Goal: Task Accomplishment & Management: Manage account settings

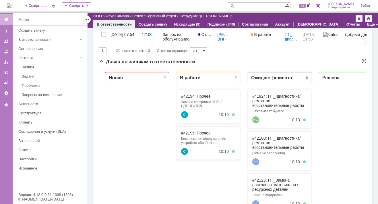
scroll to position [115, 0]
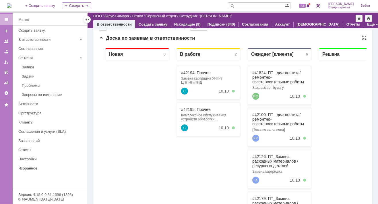
click at [193, 75] on div "#42194: Прочее Замена картриджа УНП-3 ЦППНГиППД С 10.10" at bounding box center [208, 82] width 64 height 33
click at [188, 73] on link "#42194: Прочее" at bounding box center [196, 72] width 30 height 5
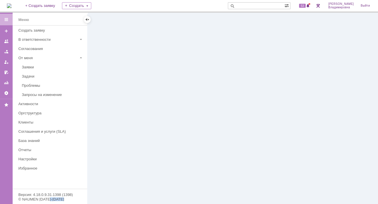
click at [188, 72] on div at bounding box center [233, 108] width 291 height 191
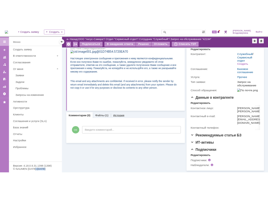
scroll to position [88, 0]
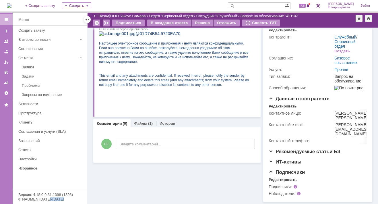
click at [140, 121] on link "Файлы" at bounding box center [140, 123] width 13 height 4
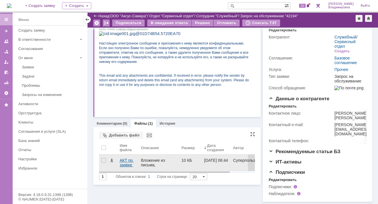
click at [126, 158] on div "АКТ по заявке 42186 Абк.xlsx" at bounding box center [128, 162] width 17 height 9
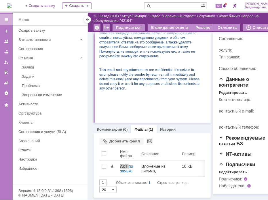
scroll to position [109, 0]
click at [110, 127] on link "Комментарии" at bounding box center [109, 129] width 25 height 4
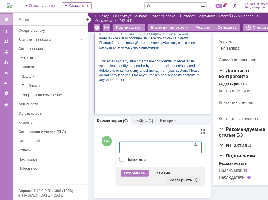
click at [176, 183] on div "Развернуть" at bounding box center [183, 179] width 34 height 7
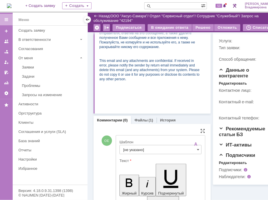
click at [136, 153] on input "[не указано]" at bounding box center [160, 149] width 82 height 9
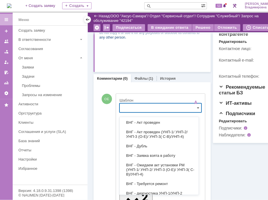
scroll to position [86, 0]
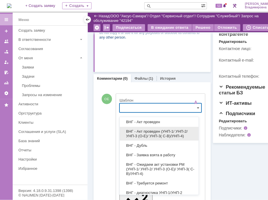
click at [142, 132] on span "ВНГ - Акт проведен (УНП-1/ УНП-2/ УНП-3 (О-Е)/ УНП-3( С-В)/УНП-4)" at bounding box center [159, 133] width 72 height 9
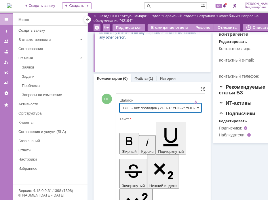
type input "ВНГ - Акт проведен (УНП-1/ УНП-2/ УНП-3 (О-Е)/ УНП-3( С-В)/УНП-4)"
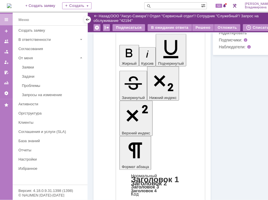
scroll to position [259, 0]
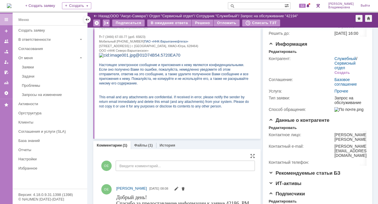
scroll to position [0, 0]
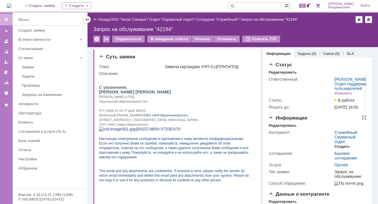
click at [339, 149] on div "Создать" at bounding box center [342, 146] width 15 height 5
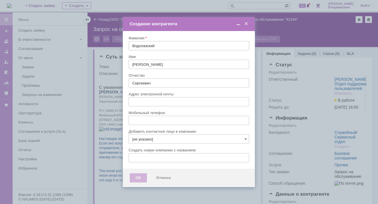
type input "nikolay.vodolazskiy@ipc-oil.ru"
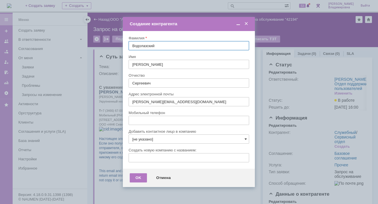
click at [246, 138] on span at bounding box center [246, 139] width 2 height 5
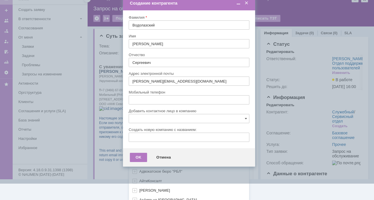
scroll to position [171, 0]
click at [140, 195] on div "[не указано] AVON AXUS Axus Computers DELPHI Xcom _подрядчик Михайловка «ММЦ Пр…" at bounding box center [189, 77] width 120 height 245
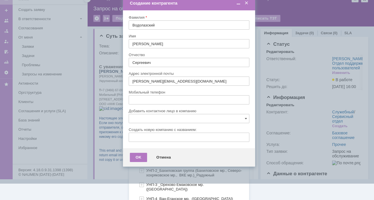
scroll to position [357, 0]
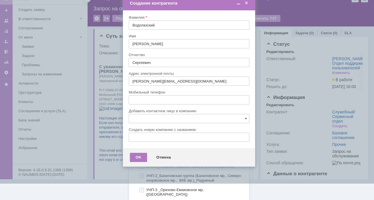
click at [164, 154] on span "ВНГ-ННП(Месторождения)" at bounding box center [169, 156] width 47 height 4
type input "ВНГ-ННП(Месторождения)"
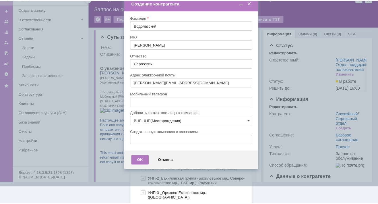
scroll to position [0, 0]
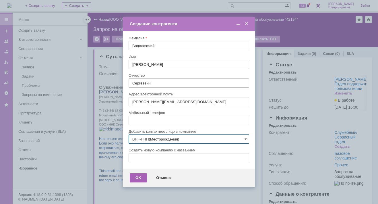
click at [136, 178] on div "OK" at bounding box center [138, 177] width 17 height 9
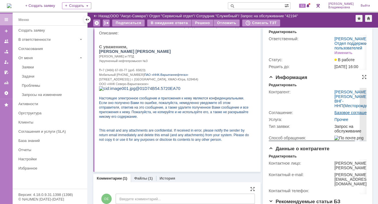
scroll to position [29, 0]
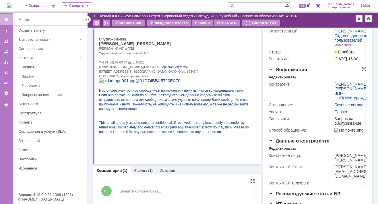
click at [283, 80] on div "Редактировать" at bounding box center [283, 77] width 28 height 5
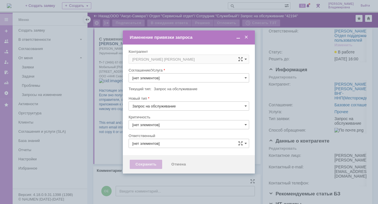
type input "Прочее"
type input "3. Низкая"
type input "[не указано]"
type input "[PERSON_NAME]"
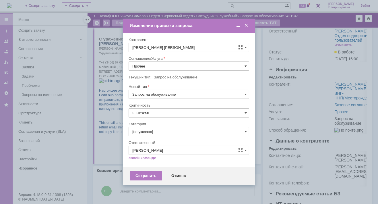
click at [246, 66] on span at bounding box center [246, 66] width 2 height 5
drag, startPoint x: 162, startPoint y: 137, endPoint x: 160, endPoint y: 140, distance: 4.0
click at [162, 137] on span "ПТ_Замена расходных материалов / ресурсных деталей" at bounding box center [188, 137] width 113 height 5
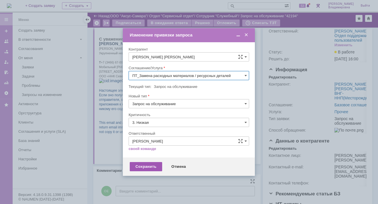
type input "ПТ_Замена расходных материалов / ресурсных деталей"
click at [145, 166] on div "Сохранить" at bounding box center [146, 166] width 32 height 9
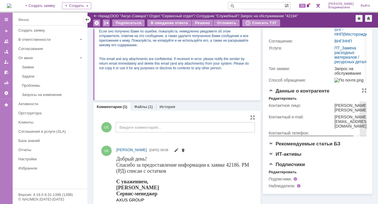
scroll to position [0, 0]
click at [276, 174] on div "Редактировать" at bounding box center [283, 172] width 28 height 5
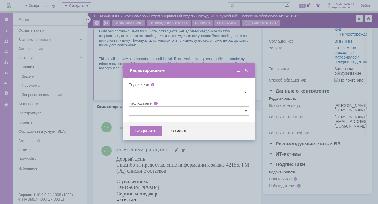
click at [139, 112] on input "text" at bounding box center [189, 110] width 121 height 9
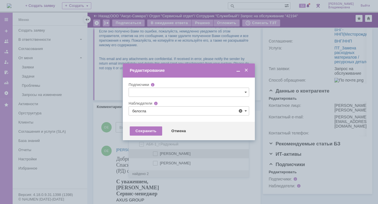
click at [160, 153] on span at bounding box center [160, 152] width 0 height 3
click at [155, 153] on input "Белоглазов Алексей Валерьевич" at bounding box center [156, 154] width 4 height 4
type input "Белоглазов Алексей Валерьевич"
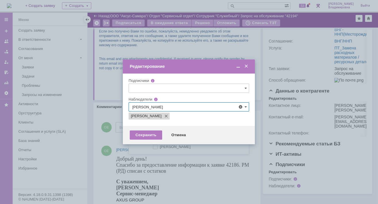
click at [116, 137] on div at bounding box center [189, 102] width 378 height 204
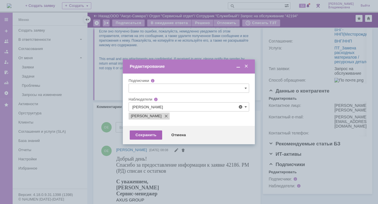
click at [143, 133] on div "Сохранить" at bounding box center [146, 134] width 32 height 9
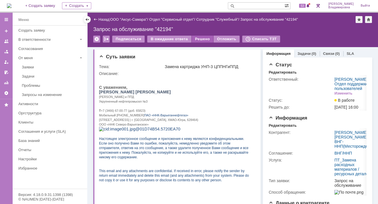
click at [194, 38] on div "Решено" at bounding box center [203, 39] width 22 height 7
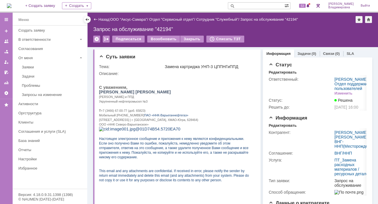
click at [249, 5] on input "text" at bounding box center [256, 5] width 57 height 7
type input "42186"
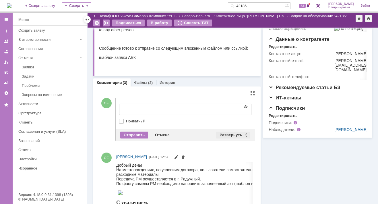
click at [230, 135] on div "Развернуть" at bounding box center [233, 135] width 34 height 7
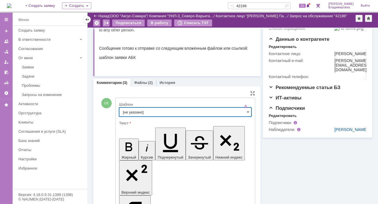
click at [125, 110] on input "[не указано]" at bounding box center [185, 111] width 132 height 9
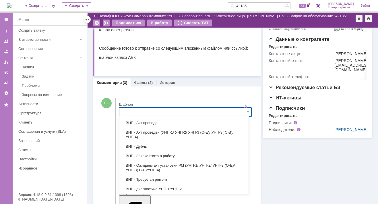
scroll to position [86, 0]
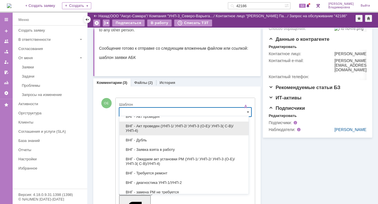
click at [143, 124] on span "ВНГ - Акт проведен (УНП-1/ УНП-2/ УНП-3 (О-Е)/ УНП-3( С-В)/УНП-4)" at bounding box center [184, 128] width 122 height 9
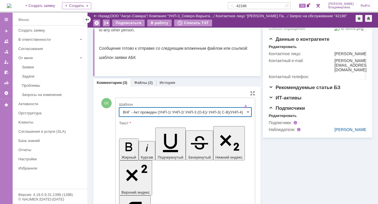
type input "ВНГ - Акт проведен (УНП-1/ УНП-2/ УНП-3 (О-Е)/ УНП-3( С-В)/УНП-4)"
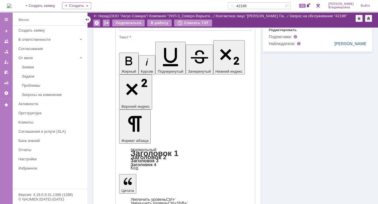
scroll to position [230, 0]
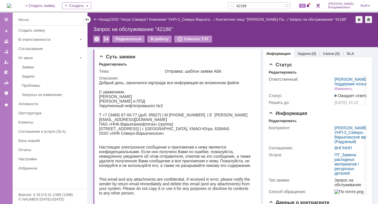
scroll to position [0, 0]
click at [258, 4] on input "42186" at bounding box center [256, 5] width 57 height 7
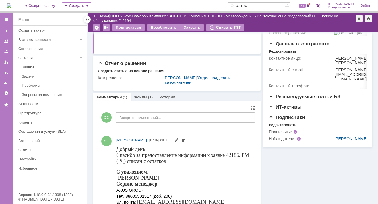
scroll to position [182, 0]
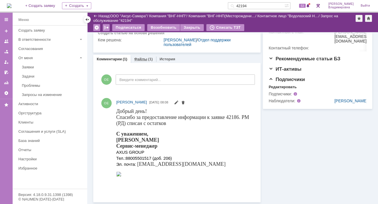
drag, startPoint x: 138, startPoint y: 57, endPoint x: 39, endPoint y: 113, distance: 113.9
click at [138, 57] on link "Файлы" at bounding box center [140, 59] width 13 height 4
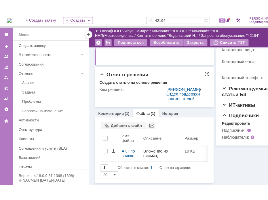
scroll to position [182, 0]
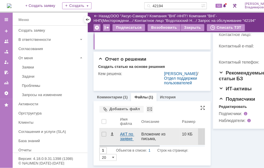
click at [123, 135] on div "АКТ по заявке 42186 Абк.xlsx" at bounding box center [128, 136] width 17 height 9
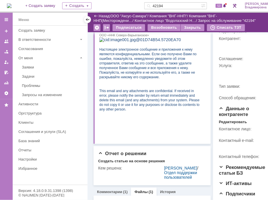
scroll to position [115, 0]
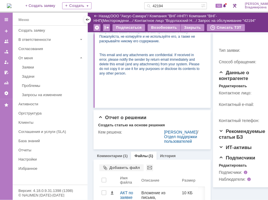
drag, startPoint x: 173, startPoint y: 5, endPoint x: 154, endPoint y: 5, distance: 19.0
click at [154, 5] on div "42194" at bounding box center [172, 5] width 57 height 7
type input "42186"
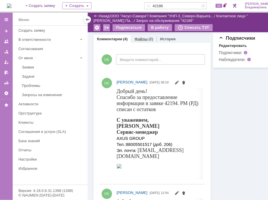
drag, startPoint x: 139, startPoint y: 37, endPoint x: 34, endPoint y: 108, distance: 126.7
click at [139, 37] on link "Файлы" at bounding box center [140, 39] width 13 height 4
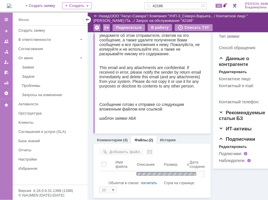
scroll to position [156, 0]
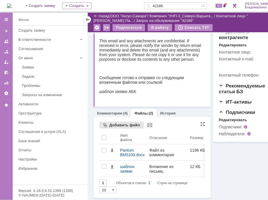
click at [115, 123] on div "Добавить файл" at bounding box center [121, 125] width 44 height 7
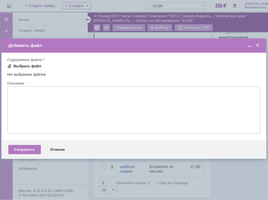
click at [11, 66] on span at bounding box center [9, 66] width 5 height 5
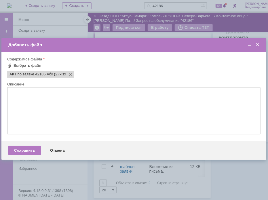
scroll to position [0, 0]
click at [22, 150] on div "Сохранить" at bounding box center [24, 150] width 32 height 9
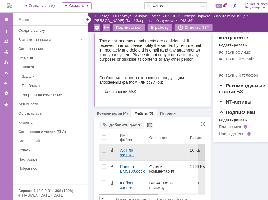
scroll to position [172, 0]
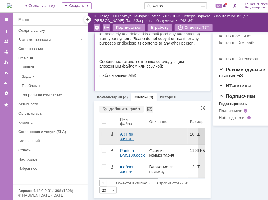
click at [126, 134] on div "АКТ по заявке 42186 Абк (2).xlsx" at bounding box center [132, 136] width 25 height 9
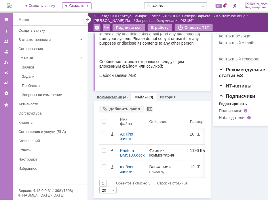
click at [112, 95] on link "Комментарии" at bounding box center [109, 97] width 25 height 4
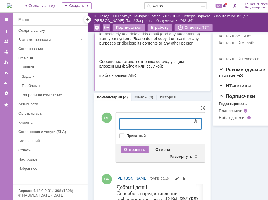
drag, startPoint x: 135, startPoint y: 122, endPoint x: 270, endPoint y: 258, distance: 191.6
click at [135, 122] on div at bounding box center [166, 122] width 82 height 5
click at [181, 157] on div "Развернуть" at bounding box center [183, 156] width 34 height 7
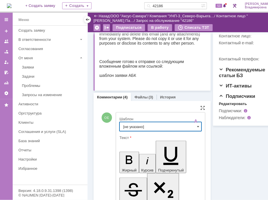
click at [138, 125] on input "[не указано]" at bounding box center [160, 126] width 82 height 9
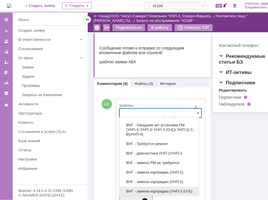
scroll to position [86, 0]
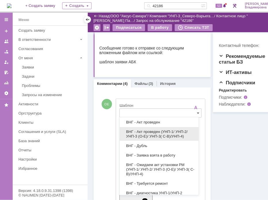
click at [150, 130] on span "ВНГ - Акт проведен (УНП-1/ УНП-2/ УНП-3 (О-Е)/ УНП-3( С-В)/УНП-4)" at bounding box center [159, 133] width 72 height 9
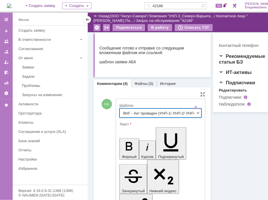
type input "ВНГ - Акт проведен (УНП-1/ УНП-2/ УНП-3 (О-Е)/ УНП-3( С-В)/УНП-4)"
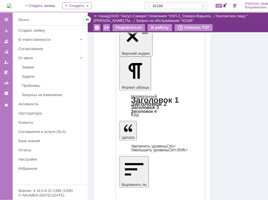
scroll to position [300, 0]
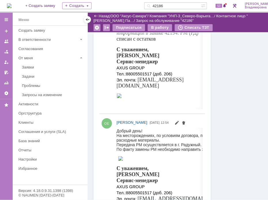
click at [239, 94] on div "Информация Еще Статус Редактировать Ответственный: Орлова Елена Владимировна / …" at bounding box center [249, 155] width 78 height 847
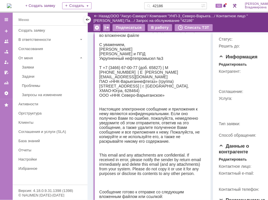
scroll to position [0, 0]
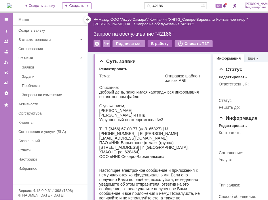
click at [157, 43] on div "В работу" at bounding box center [159, 43] width 24 height 7
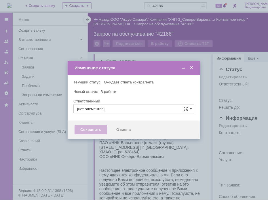
type input "[PERSON_NAME]"
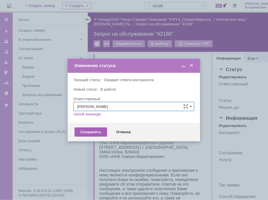
click at [98, 132] on div "Сохранить" at bounding box center [90, 131] width 32 height 9
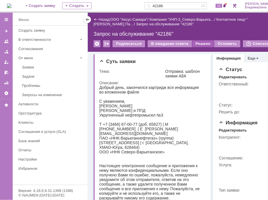
click at [199, 41] on div "Решено" at bounding box center [203, 43] width 22 height 7
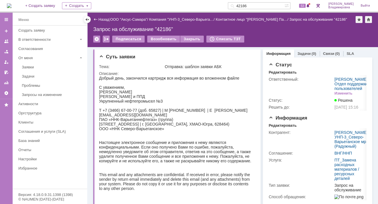
click at [11, 6] on img at bounding box center [9, 5] width 5 height 5
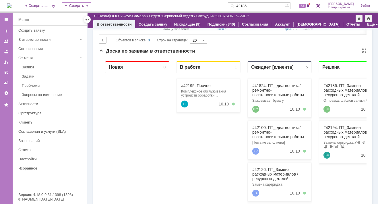
scroll to position [115, 0]
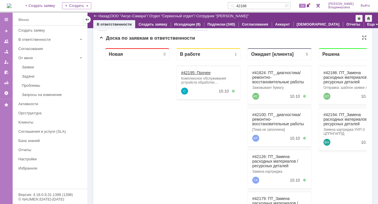
click at [190, 72] on link "#42195: Прочее" at bounding box center [196, 72] width 30 height 5
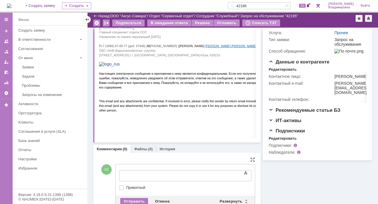
scroll to position [129, 0]
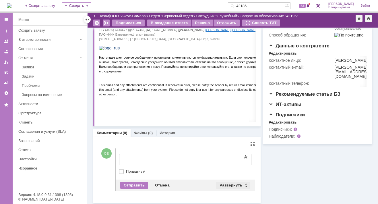
click at [224, 182] on div "Развернуть" at bounding box center [233, 185] width 34 height 7
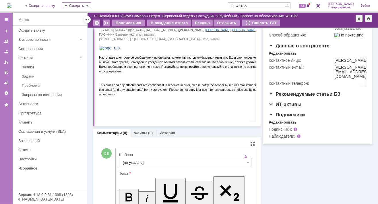
scroll to position [0, 0]
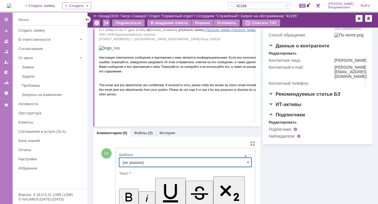
click at [134, 162] on input "[не указано]" at bounding box center [185, 162] width 132 height 9
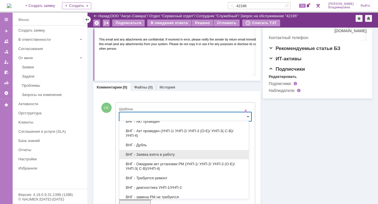
click at [147, 154] on span "ВНГ - Заявка взята в работу" at bounding box center [184, 154] width 122 height 5
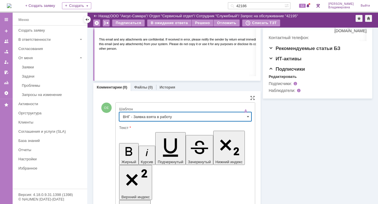
type input "ВНГ - Заявка взята в работу"
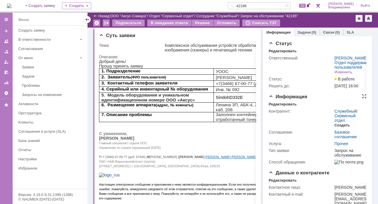
click at [340, 128] on div "Создать" at bounding box center [342, 125] width 15 height 5
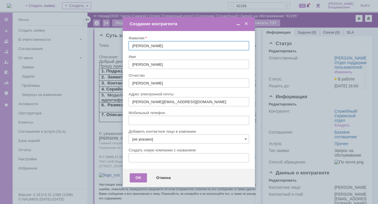
click at [247, 22] on span at bounding box center [247, 23] width 6 height 5
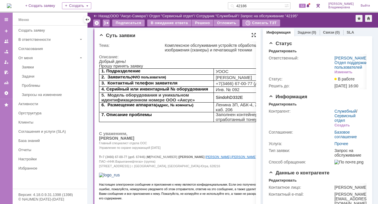
click at [252, 35] on div at bounding box center [254, 35] width 5 height 5
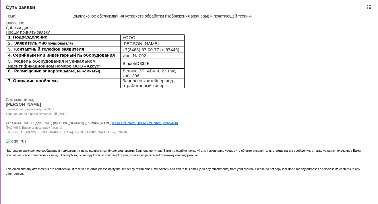
click at [368, 6] on div at bounding box center [369, 7] width 5 height 5
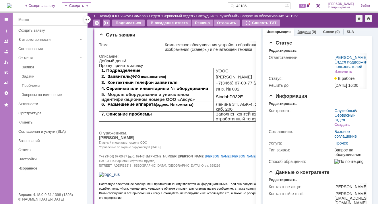
drag, startPoint x: 301, startPoint y: 30, endPoint x: 290, endPoint y: 41, distance: 15.6
click at [301, 30] on link "Задачи" at bounding box center [304, 32] width 13 height 4
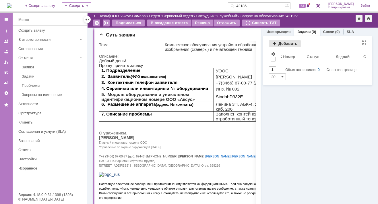
click at [278, 42] on div "Добавить" at bounding box center [285, 43] width 32 height 7
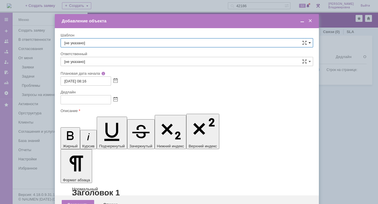
click at [310, 42] on span at bounding box center [310, 43] width 2 height 5
click at [78, 103] on span "ВНГ / ННП - замена РМ (Запрос на обслуживание)" at bounding box center [186, 105] width 245 height 5
type input "ВНГ / ННП - замена РМ (Запрос на обслуживание)"
type input "[PERSON_NAME]"
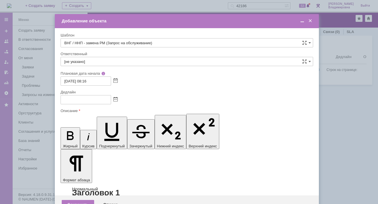
type input "10.10.2025 16:16"
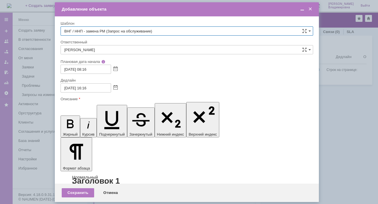
type input "ВНГ / ННП - замена РМ (Запрос на обслуживание)"
drag, startPoint x: 117, startPoint y: 1642, endPoint x: 151, endPoint y: 1643, distance: 33.9
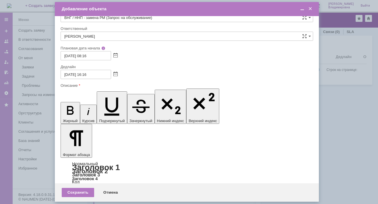
scroll to position [0, 0]
click at [88, 74] on input "10.10.2025 16:16" at bounding box center [86, 74] width 51 height 9
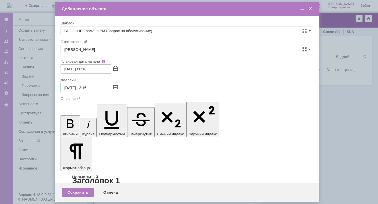
type input "10.10.2025 13:16"
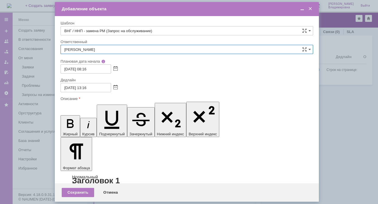
click at [102, 49] on input "[PERSON_NAME]" at bounding box center [187, 49] width 253 height 9
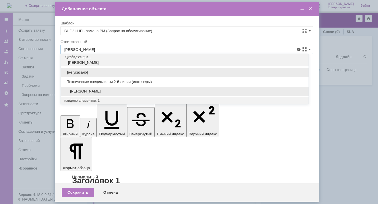
click at [93, 91] on span "[PERSON_NAME]" at bounding box center [184, 91] width 241 height 5
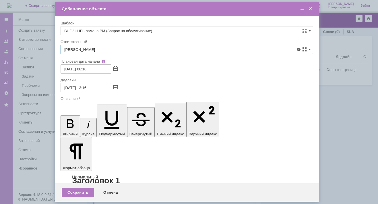
type input "[PERSON_NAME]"
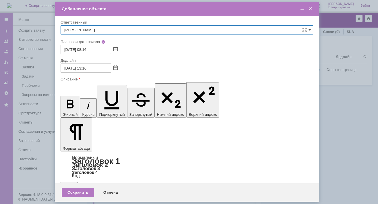
scroll to position [86, 0]
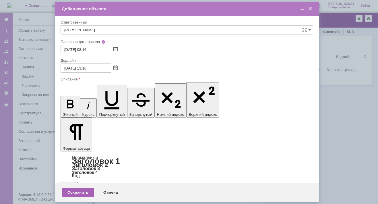
click at [73, 191] on div "Сохранить" at bounding box center [78, 192] width 32 height 9
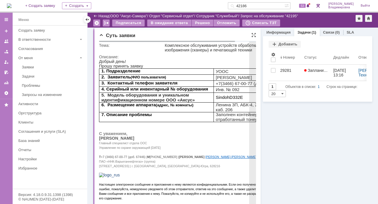
scroll to position [0, 0]
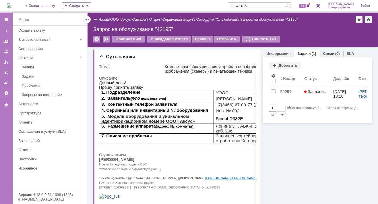
click at [11, 7] on img at bounding box center [9, 5] width 5 height 5
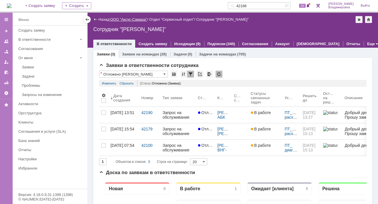
click at [132, 18] on link "ООО "Аксус-Самара"" at bounding box center [128, 19] width 37 height 4
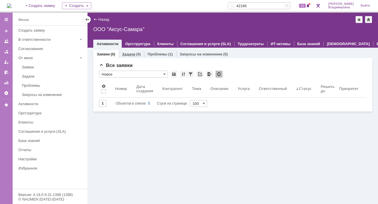
click at [133, 54] on link "Задачи" at bounding box center [128, 54] width 13 height 4
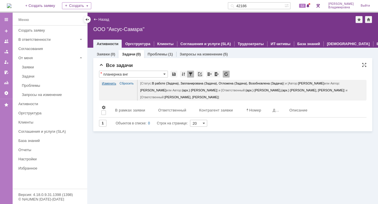
click at [108, 82] on link "Изменить" at bounding box center [109, 83] width 14 height 7
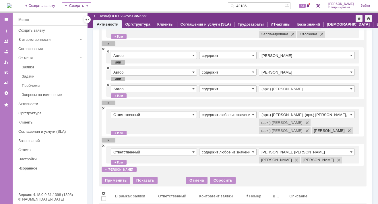
scroll to position [86, 0]
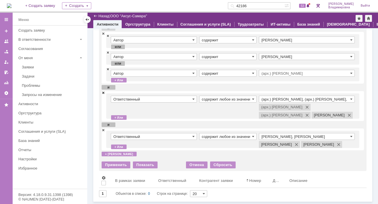
click at [102, 91] on span at bounding box center [103, 93] width 3 height 4
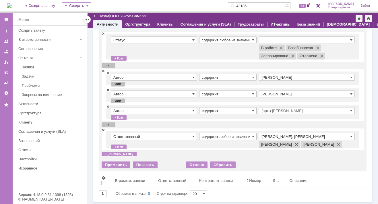
click at [293, 133] on input "Раков Константин Сергеевич, Татаринов Валерий Анатольевич" at bounding box center [307, 136] width 96 height 7
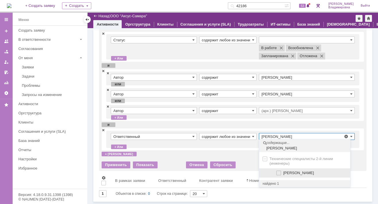
click at [288, 171] on span "[PERSON_NAME]" at bounding box center [299, 173] width 31 height 4
click at [281, 171] on input "[PERSON_NAME]" at bounding box center [280, 173] width 4 height 4
type input "Раков Константин Сергеевич, Сидоров Евгений, Татаринов Валерий Анатольевич"
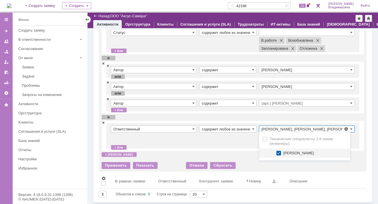
scroll to position [0, 66]
click at [116, 169] on div "Применить" at bounding box center [116, 165] width 29 height 7
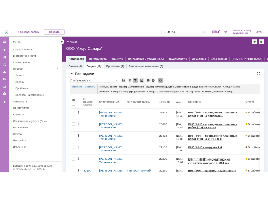
scroll to position [0, 0]
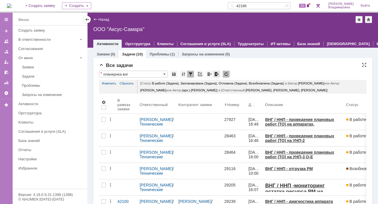
click at [216, 74] on div at bounding box center [217, 74] width 7 height 7
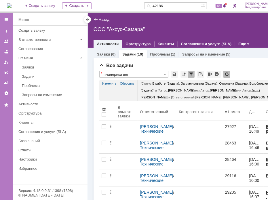
drag, startPoint x: 178, startPoint y: 4, endPoint x: 148, endPoint y: 6, distance: 30.8
click at [148, 6] on div "На домашнюю + Создать заявку Создать 42186 53 Орлова Елена Владимировна Выйти" at bounding box center [147, 6] width 294 height 13
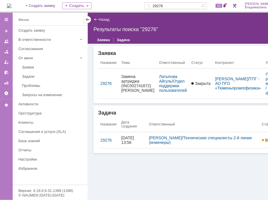
click at [163, 178] on div "Заявка Название Тема Ответственный Статус Контрагент Услуга 29276 Замена артрид…" at bounding box center [191, 122] width 207 height 156
drag, startPoint x: 175, startPoint y: 5, endPoint x: 149, endPoint y: 5, distance: 25.9
click at [149, 5] on div "На домашнюю + Создать заявку Создать 29276 53 Орлова Елена Владимировна Выйти" at bounding box center [147, 6] width 294 height 13
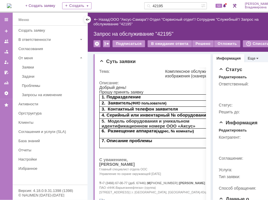
click at [255, 29] on div "Назад | ООО "Аксус-Самара" / Отдел "Сервисный отдел" / Сотрудник "Служебный" / …" at bounding box center [191, 32] width 207 height 39
click at [214, 29] on div "Назад | ООО "Аксус-Самара" / Отдел "Сервисный отдел" / Сотрудник "Служебный" / …" at bounding box center [191, 32] width 207 height 39
click at [193, 30] on div "Назад | ООО "Аксус-Самара" / Отдел "Сервисный отдел" / Сотрудник "Служебный" / …" at bounding box center [191, 32] width 207 height 39
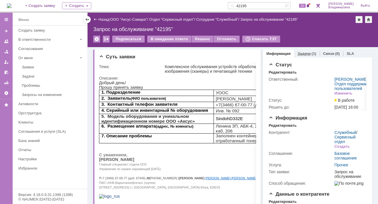
click at [304, 51] on link "Задачи" at bounding box center [304, 53] width 13 height 4
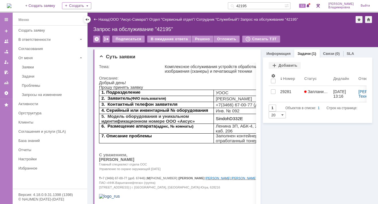
drag, startPoint x: 257, startPoint y: 5, endPoint x: 234, endPoint y: 6, distance: 22.7
click at [234, 6] on div "На домашнюю + Создать заявку Создать 42195 53 Орлова Елена Владимировна Выйти" at bounding box center [189, 6] width 378 height 13
type input "29276"
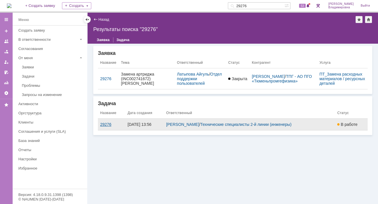
click at [108, 122] on div "29276" at bounding box center [111, 124] width 23 height 5
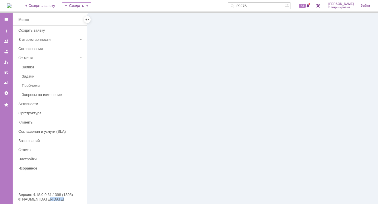
click at [108, 122] on div at bounding box center [233, 108] width 291 height 191
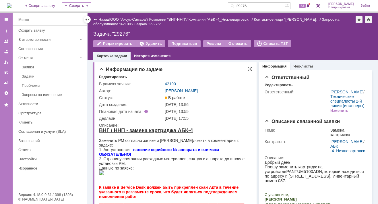
click at [187, 70] on div "Информация по задаче" at bounding box center [175, 70] width 153 height 6
click at [172, 82] on link "42190" at bounding box center [170, 84] width 11 height 5
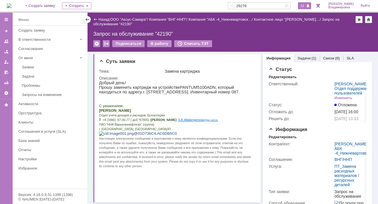
click at [304, 7] on span "53" at bounding box center [302, 6] width 7 height 4
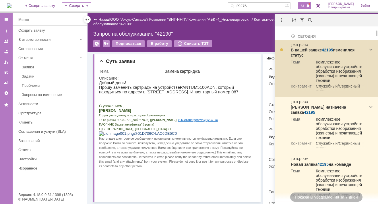
click at [328, 49] on link "42195" at bounding box center [327, 50] width 11 height 5
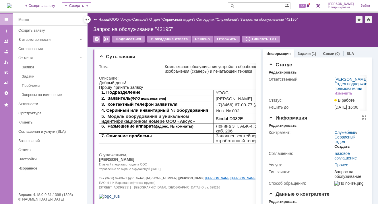
click at [339, 149] on div "Создать" at bounding box center [342, 146] width 15 height 5
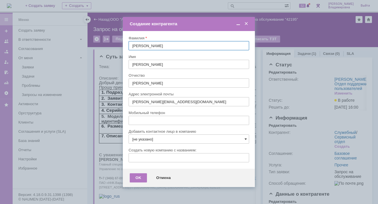
click at [246, 139] on span at bounding box center [246, 139] width 2 height 5
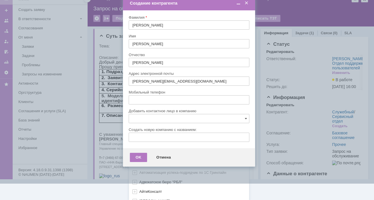
scroll to position [171, 0]
click at [140, 197] on div "[не указано] AVON AXUS Axus Computers DELPHI Xcom _подрядчик Михайловка «ММЦ Пр…" at bounding box center [189, 77] width 120 height 245
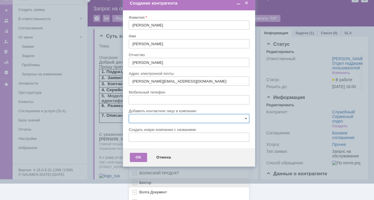
scroll to position [257, 0]
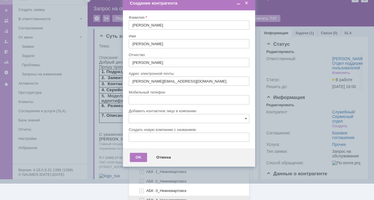
click at [155, 195] on div "АБК -4_Нижневартовск" at bounding box center [189, 199] width 120 height 9
type input "АБК -4_Нижневартовск"
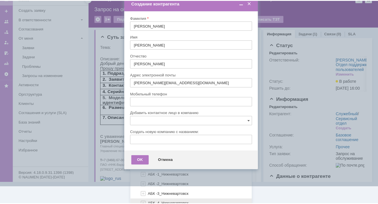
scroll to position [0, 0]
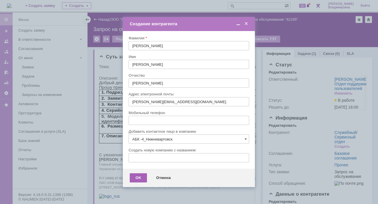
click at [139, 176] on div "OK" at bounding box center [138, 177] width 17 height 9
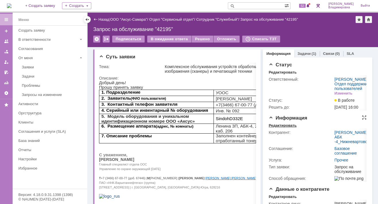
click at [282, 128] on div "Редактировать" at bounding box center [283, 125] width 28 height 5
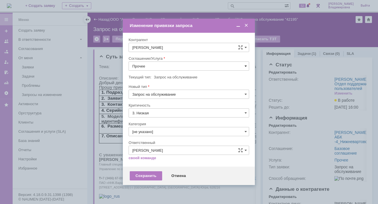
click at [246, 65] on span at bounding box center [246, 66] width 2 height 5
click at [165, 137] on span "ПТ_Замена расходных материалов / ресурсных деталей" at bounding box center [188, 137] width 113 height 5
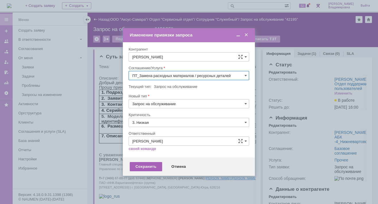
type input "ПТ_Замена расходных материалов / ресурсных деталей"
click at [145, 166] on div "Сохранить" at bounding box center [146, 166] width 32 height 9
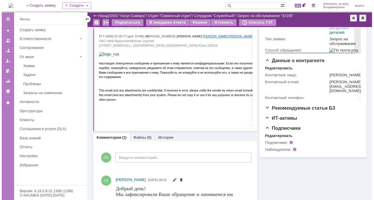
scroll to position [124, 0]
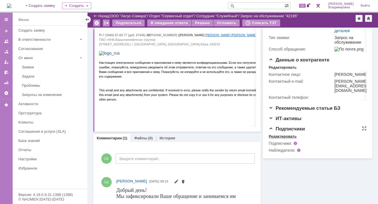
click at [277, 139] on div "Редактировать" at bounding box center [283, 136] width 28 height 5
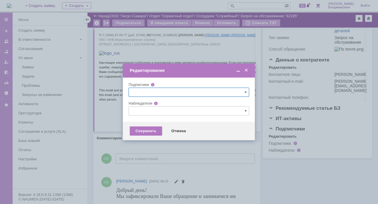
click at [141, 110] on input "text" at bounding box center [189, 110] width 121 height 9
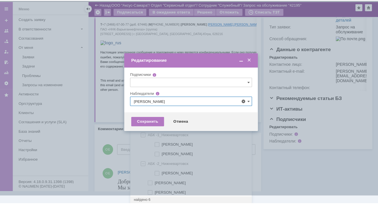
scroll to position [0, 0]
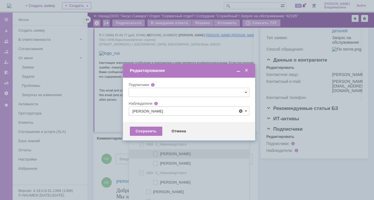
click at [160, 153] on span at bounding box center [160, 152] width 0 height 3
click at [155, 153] on input "[PERSON_NAME]" at bounding box center [156, 154] width 4 height 4
type input "[PERSON_NAME]"
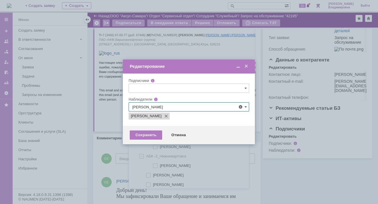
click at [105, 147] on div at bounding box center [189, 102] width 378 height 204
click at [152, 136] on div "Сохранить" at bounding box center [146, 134] width 32 height 9
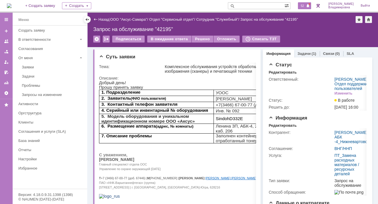
click at [304, 8] on div "52" at bounding box center [304, 5] width 13 height 7
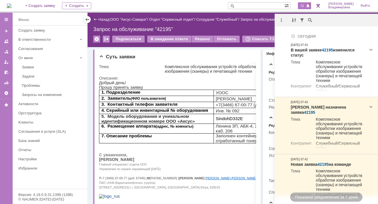
click at [11, 8] on img at bounding box center [9, 5] width 5 height 5
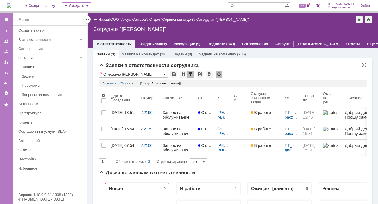
click at [165, 73] on span at bounding box center [165, 74] width 2 height 5
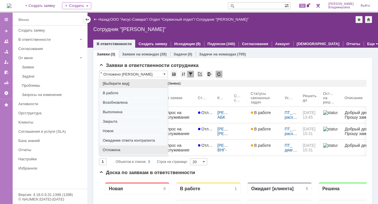
scroll to position [71, 0]
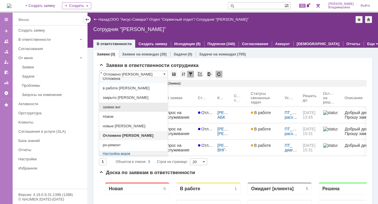
click at [120, 105] on span "заявки внг" at bounding box center [134, 107] width 62 height 5
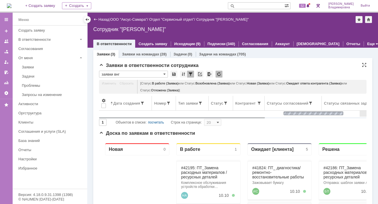
type input "заявки внг"
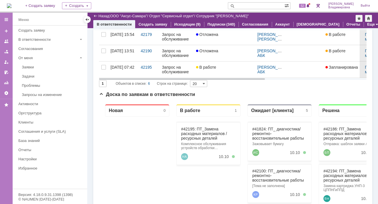
scroll to position [115, 0]
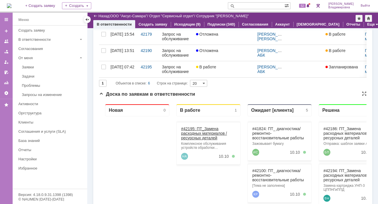
click at [187, 127] on link "#42195: ПТ_Замена расходных материалов / ресурсных деталей" at bounding box center [204, 133] width 46 height 14
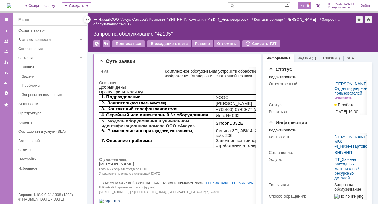
click at [306, 6] on span "55" at bounding box center [302, 6] width 7 height 4
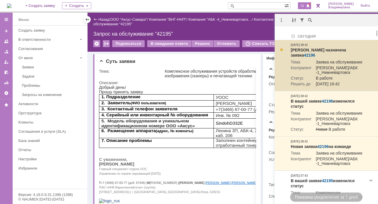
click at [316, 53] on link "42196" at bounding box center [309, 55] width 11 height 5
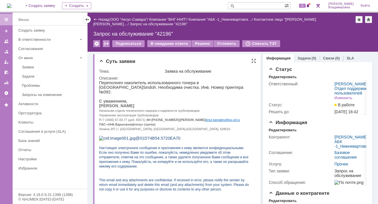
drag, startPoint x: 99, startPoint y: 103, endPoint x: 131, endPoint y: 102, distance: 31.9
click at [131, 103] on span "[PERSON_NAME]" at bounding box center [116, 105] width 35 height 5
copy span "Тимур Разифович"
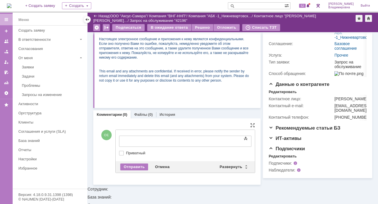
scroll to position [87, 0]
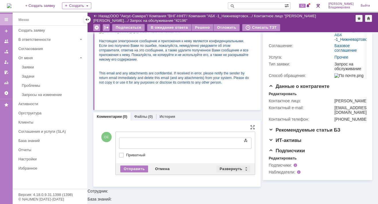
click at [228, 167] on div "Развернуть" at bounding box center [233, 169] width 34 height 7
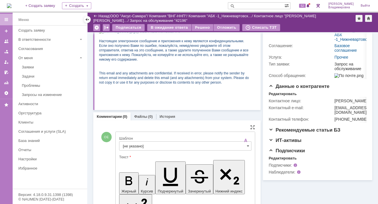
scroll to position [0, 0]
click at [127, 144] on input "[не указано]" at bounding box center [185, 145] width 132 height 9
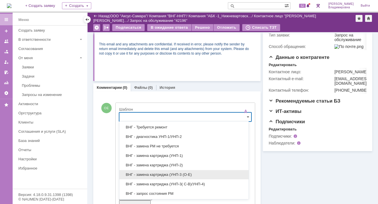
scroll to position [86, 0]
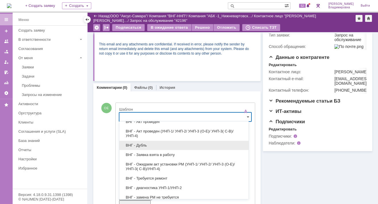
click at [143, 144] on span "ВНГ - Дубль" at bounding box center [184, 145] width 122 height 5
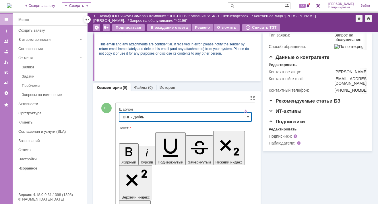
type input "ВНГ - Дубль"
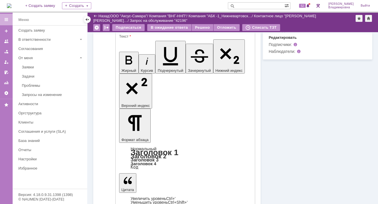
scroll to position [210, 0]
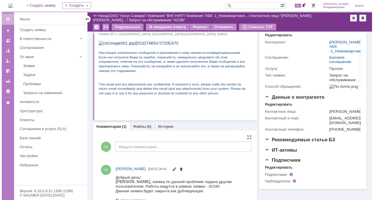
scroll to position [144, 0]
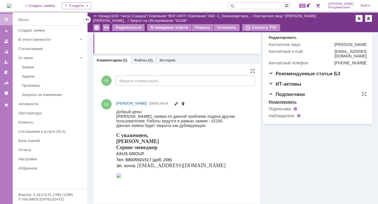
click at [276, 104] on div "Редактировать" at bounding box center [283, 102] width 28 height 5
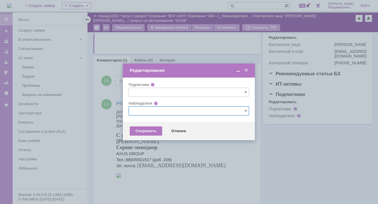
click at [141, 112] on input "text" at bounding box center [189, 110] width 121 height 9
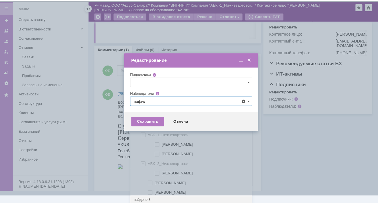
scroll to position [0, 0]
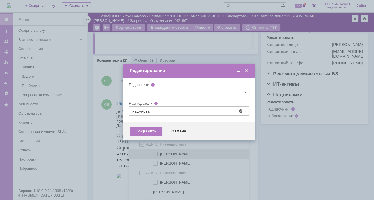
click at [160, 152] on span at bounding box center [160, 152] width 0 height 3
click at [155, 152] on input "нафикова евгения" at bounding box center [156, 154] width 4 height 4
type input "нафикова евгения"
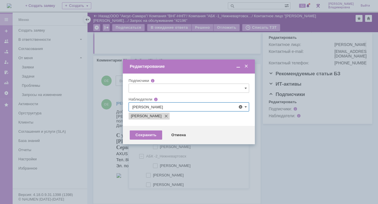
click at [108, 145] on div at bounding box center [189, 102] width 378 height 204
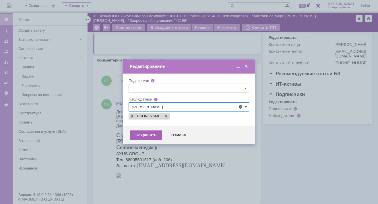
click at [142, 135] on div "Сохранить" at bounding box center [146, 134] width 32 height 9
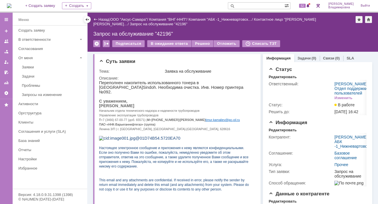
click at [247, 5] on input "text" at bounding box center [256, 5] width 57 height 7
type input "42195"
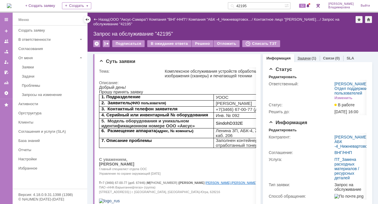
click at [298, 56] on link "Задачи" at bounding box center [304, 58] width 13 height 4
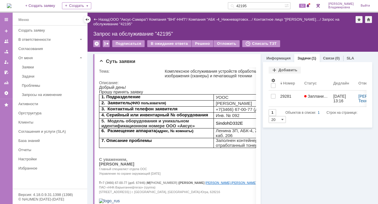
click at [185, 26] on div "Назад | ООО "Аксус-Самара" / Компания "ВНГ-ННП" / Компания "АБК -4_Нижневартовс…" at bounding box center [232, 21] width 279 height 11
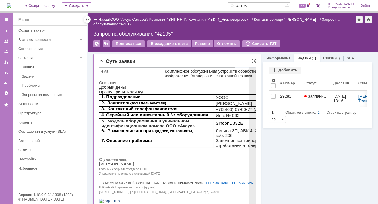
click at [214, 87] on p "Добрый день!" at bounding box center [188, 87] width 179 height 5
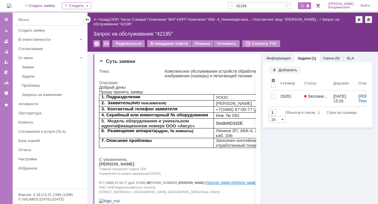
click at [302, 4] on div "52" at bounding box center [304, 5] width 13 height 7
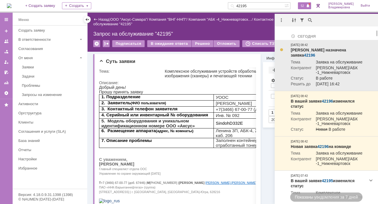
click at [316, 53] on link "42196" at bounding box center [309, 55] width 11 height 5
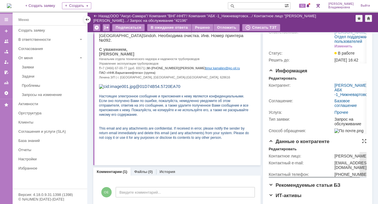
scroll to position [57, 0]
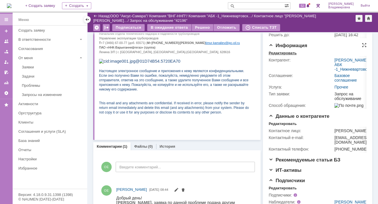
click at [280, 55] on div "Редактировать" at bounding box center [283, 53] width 28 height 5
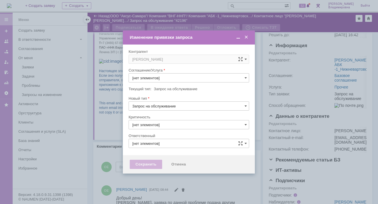
type input "Прочее"
type input "3. Низкая"
type input "[PERSON_NAME]"
type input "[не указано]"
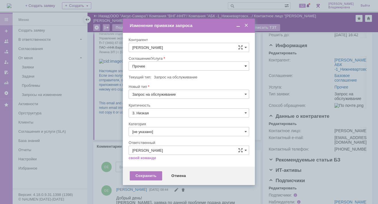
click at [245, 65] on span at bounding box center [246, 66] width 2 height 5
click at [149, 135] on span "ПТ_Замена расходных материалов / ресурсных деталей" at bounding box center [188, 137] width 113 height 5
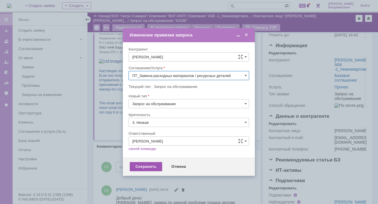
type input "ПТ_Замена расходных материалов / ресурсных деталей"
click at [139, 166] on div "Сохранить" at bounding box center [146, 166] width 32 height 9
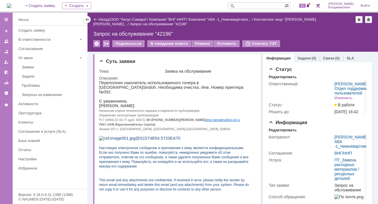
scroll to position [0, 0]
click at [248, 5] on input "text" at bounding box center [256, 5] width 57 height 7
type input "42195"
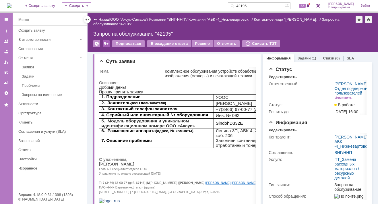
click at [104, 43] on div at bounding box center [106, 43] width 7 height 7
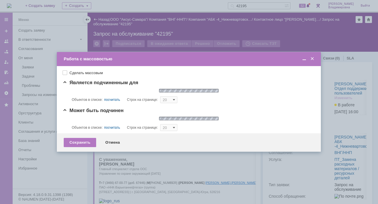
type input "20"
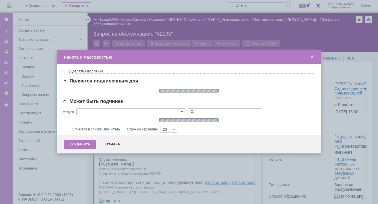
type input "ПТ_Замена расходных материалов / ресурсных деталей"
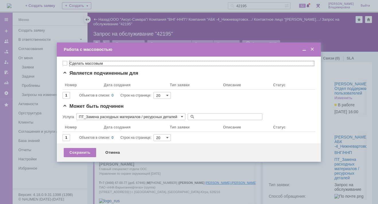
click at [70, 62] on label "Сделать массовым" at bounding box center [192, 63] width 245 height 5
checkbox input "true"
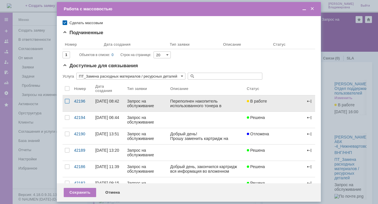
click at [67, 101] on div at bounding box center [67, 101] width 5 height 5
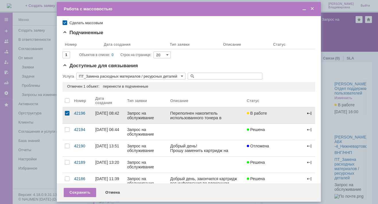
click at [308, 113] on span at bounding box center [310, 113] width 5 height 5
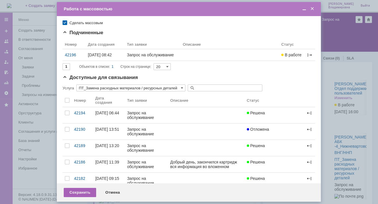
click at [78, 191] on div "Сохранить" at bounding box center [80, 192] width 32 height 9
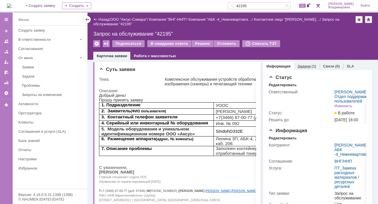
click at [302, 64] on link "Задачи" at bounding box center [304, 66] width 13 height 4
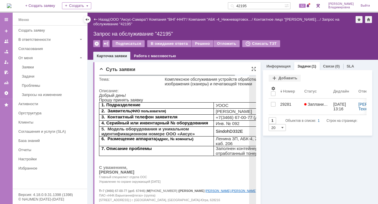
click at [239, 93] on iframe at bounding box center [188, 187] width 179 height 188
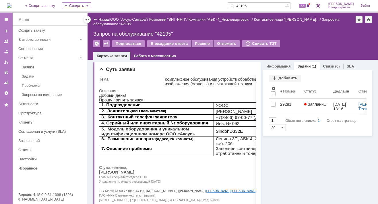
click at [306, 4] on span "52" at bounding box center [302, 6] width 7 height 4
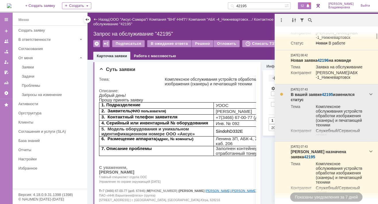
click at [323, 97] on link "42195" at bounding box center [327, 94] width 11 height 5
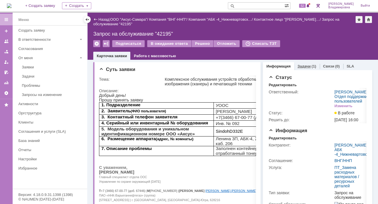
click at [298, 66] on link "Задачи" at bounding box center [304, 66] width 13 height 4
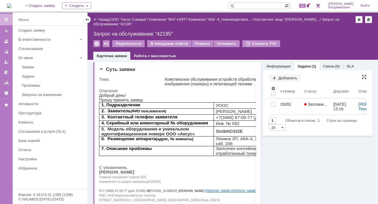
click at [362, 76] on div at bounding box center [364, 77] width 5 height 5
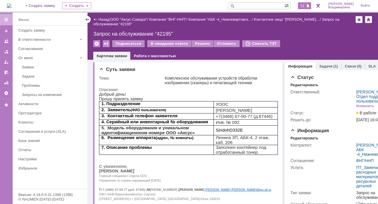
click at [306, 5] on span "52" at bounding box center [302, 6] width 7 height 4
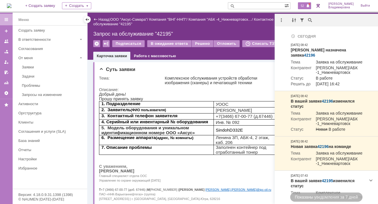
click at [304, 5] on span "52" at bounding box center [302, 6] width 7 height 4
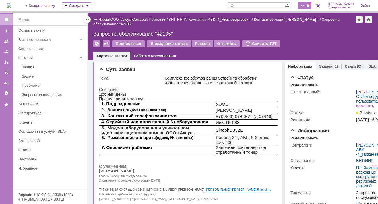
click at [304, 5] on span "52" at bounding box center [302, 6] width 7 height 4
click at [85, 5] on div "Создать" at bounding box center [76, 5] width 29 height 7
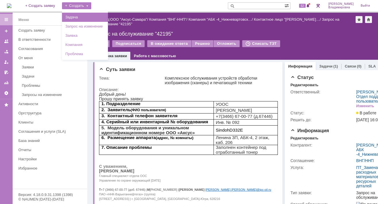
click at [87, 17] on link "Задача" at bounding box center [85, 17] width 44 height 7
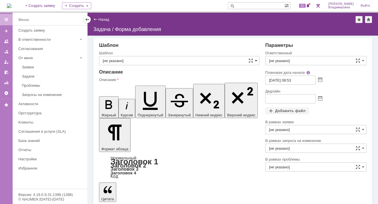
click at [256, 60] on span at bounding box center [256, 60] width 2 height 5
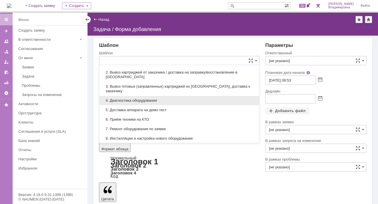
scroll to position [86, 0]
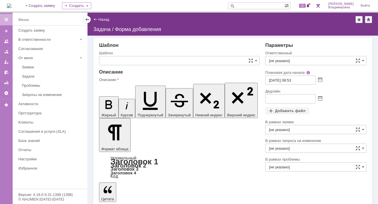
type input "[не указано]"
click at [11, 4] on img at bounding box center [9, 5] width 5 height 5
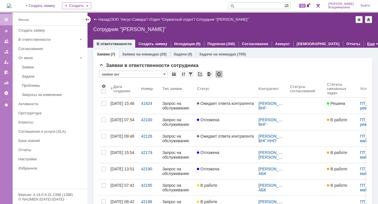
click at [368, 43] on link "Еще" at bounding box center [372, 44] width 8 height 4
click at [264, 65] on div "Заявки в ответственности сотрудника" at bounding box center [233, 66] width 268 height 6
click at [304, 7] on span "52" at bounding box center [302, 6] width 7 height 4
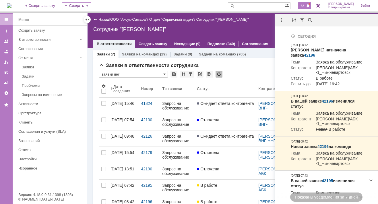
click at [262, 32] on div "Сотрудник "[PERSON_NAME]"" at bounding box center [232, 29] width 279 height 6
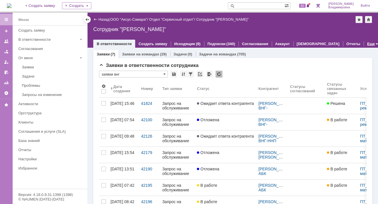
click at [368, 44] on div "Еще" at bounding box center [371, 44] width 7 height 4
click at [276, 63] on div "Заявки в ответственности сотрудника" at bounding box center [233, 66] width 268 height 6
click at [364, 42] on div "Еще" at bounding box center [371, 44] width 14 height 8
click at [263, 64] on div "Заявки в ответственности сотрудника" at bounding box center [233, 66] width 268 height 6
click at [368, 42] on link "Еще" at bounding box center [372, 44] width 8 height 4
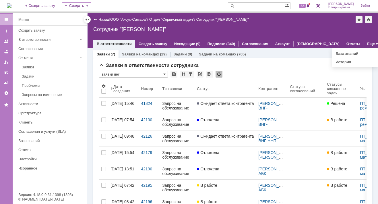
click at [256, 74] on div "* заявки внг" at bounding box center [233, 74] width 268 height 7
click at [124, 20] on link "ООО "Аксус-Самара"" at bounding box center [128, 19] width 37 height 4
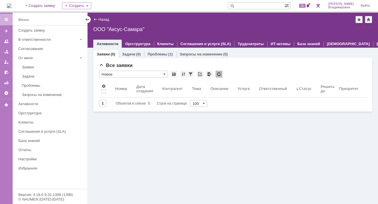
click at [377, 42] on link "Еще" at bounding box center [381, 44] width 8 height 4
click at [345, 60] on link "Настройки" at bounding box center [355, 62] width 20 height 4
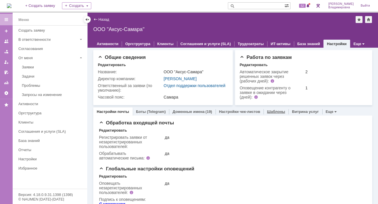
click at [269, 114] on link "Шаблоны" at bounding box center [276, 111] width 18 height 4
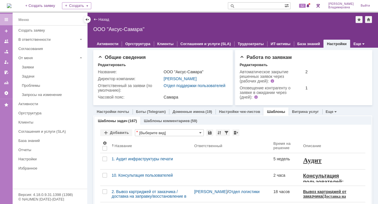
click at [107, 123] on link "Шаблоны задач" at bounding box center [113, 121] width 30 height 4
click at [114, 136] on div "Добавить" at bounding box center [116, 132] width 32 height 7
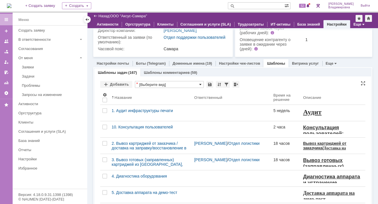
click at [200, 87] on span at bounding box center [200, 84] width 2 height 5
click at [144, 88] on input "text" at bounding box center [169, 84] width 69 height 7
click at [111, 88] on div "Добавить" at bounding box center [116, 84] width 32 height 7
type input "[Выберите вид]"
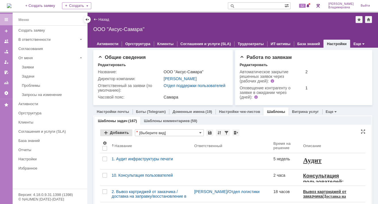
click at [116, 136] on div "Добавить" at bounding box center [116, 132] width 32 height 7
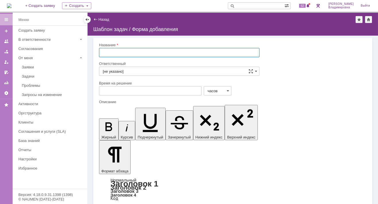
click at [103, 53] on input "text" at bounding box center [179, 52] width 161 height 9
drag, startPoint x: 150, startPoint y: 52, endPoint x: 153, endPoint y: 52, distance: 2.9
click at [153, 52] on input "ВНГ- мониторинг ресурса Рм на аппаратах 24/7" at bounding box center [179, 52] width 161 height 9
type input "ВНГ- мониторинг ресурса РМ на аппаратах 24/7"
click at [256, 71] on span at bounding box center [256, 71] width 2 height 5
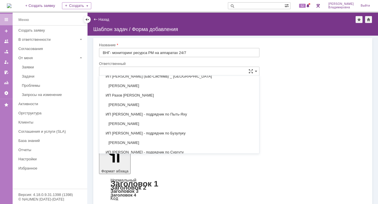
click at [103, 70] on input "text" at bounding box center [179, 71] width 161 height 9
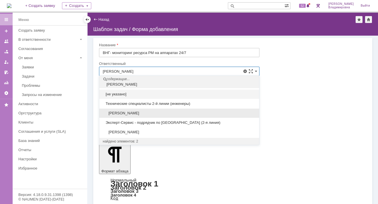
click at [116, 114] on span "[PERSON_NAME]" at bounding box center [179, 113] width 153 height 5
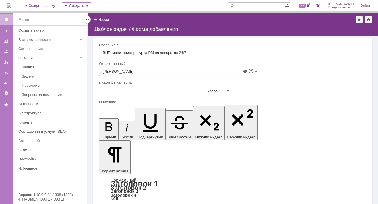
type input "[PERSON_NAME]"
drag, startPoint x: 136, startPoint y: 1363, endPoint x: 177, endPoint y: 1364, distance: 40.8
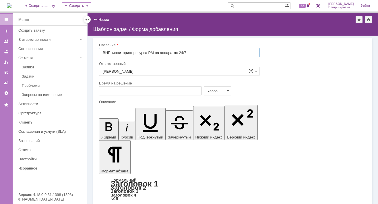
click at [160, 54] on input "ВНГ- мониторинг ресурса РМ на аппаратах 24/7" at bounding box center [179, 52] width 161 height 9
drag, startPoint x: 111, startPoint y: 53, endPoint x: 189, endPoint y: 53, distance: 77.9
click at [189, 53] on input "ВНГ- мониторинг ресурса РМ на аппаратах 24/7" at bounding box center [179, 52] width 161 height 9
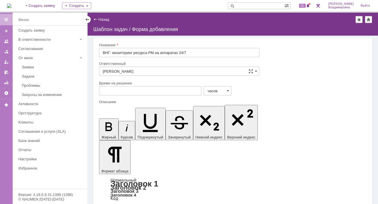
drag, startPoint x: 105, startPoint y: 1371, endPoint x: 112, endPoint y: 1386, distance: 16.9
click at [102, 119] on icon "button" at bounding box center [108, 126] width 15 height 15
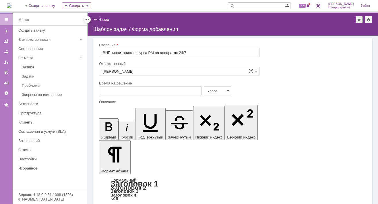
drag, startPoint x: 111, startPoint y: 1372, endPoint x: 192, endPoint y: 1374, distance: 81.4
drag, startPoint x: 163, startPoint y: 1369, endPoint x: 114, endPoint y: 1367, distance: 49.2
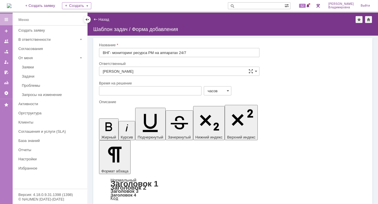
drag, startPoint x: 110, startPoint y: 1373, endPoint x: 189, endPoint y: 1372, distance: 79.3
copy u "МФУ цветное Sindoh D332e A3 №"
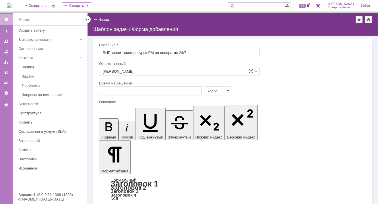
scroll to position [100, 2]
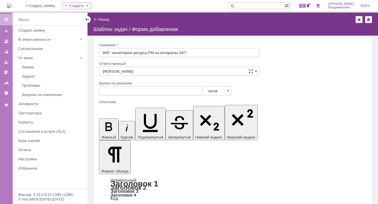
click at [227, 90] on span at bounding box center [228, 91] width 2 height 5
click at [210, 109] on span "часов" at bounding box center [213, 111] width 20 height 5
type input "часов"
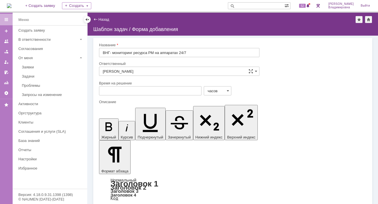
click at [102, 89] on input "text" at bounding box center [150, 90] width 103 height 9
type input "4"
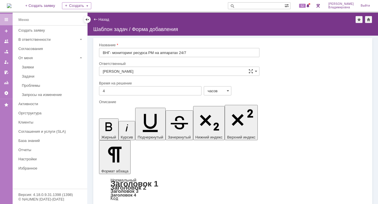
drag, startPoint x: 166, startPoint y: 1363, endPoint x: 194, endPoint y: 1362, distance: 27.6
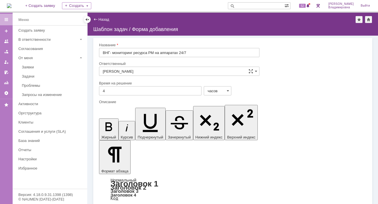
scroll to position [9, 0]
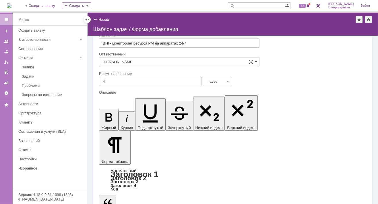
drag, startPoint x: 229, startPoint y: 1377, endPoint x: 236, endPoint y: 1376, distance: 7.2
click at [104, 110] on icon "button" at bounding box center [108, 117] width 15 height 15
drag, startPoint x: 228, startPoint y: 1390, endPoint x: 236, endPoint y: 1390, distance: 7.8
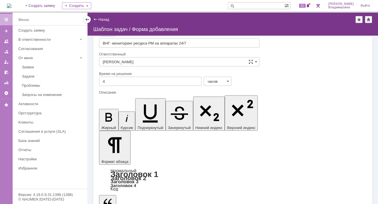
click at [105, 113] on icon "button" at bounding box center [108, 117] width 7 height 9
drag, startPoint x: 228, startPoint y: 1402, endPoint x: 236, endPoint y: 1402, distance: 8.3
click at [103, 110] on icon "button" at bounding box center [108, 117] width 15 height 15
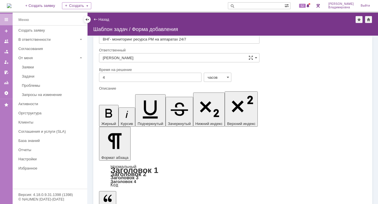
scroll to position [14, 0]
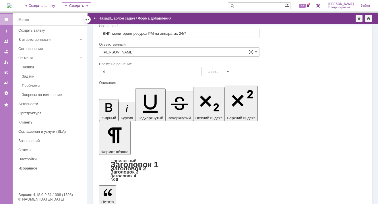
scroll to position [7, 0]
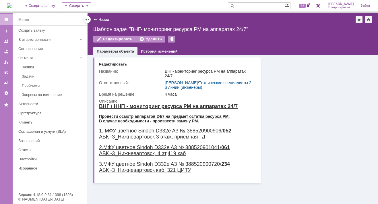
click at [11, 5] on img at bounding box center [9, 5] width 5 height 5
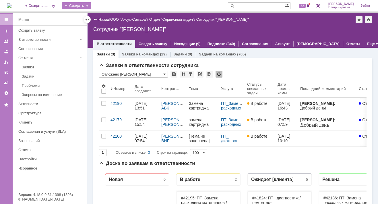
click at [84, 5] on div "Создать" at bounding box center [76, 5] width 29 height 7
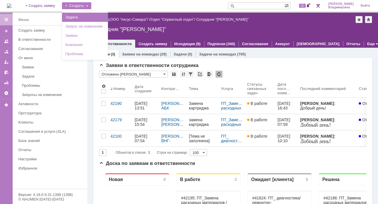
click at [86, 19] on link "Задача" at bounding box center [85, 17] width 44 height 7
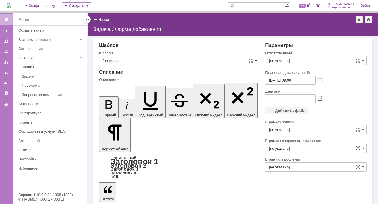
click at [256, 59] on span at bounding box center [256, 60] width 2 height 5
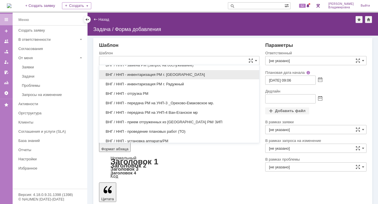
scroll to position [291, 0]
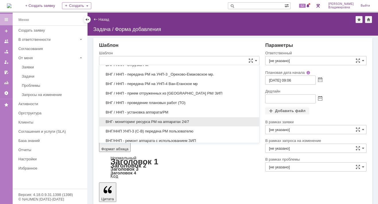
click at [119, 120] on span "ВНГ- мониторинг ресурса РМ на аппаратах 24/7" at bounding box center [179, 122] width 153 height 5
type input "ВНГ- мониторинг ресурса РМ на аппаратах 24/7"
type input "[PERSON_NAME]"
type input "10.10.2025 13:06"
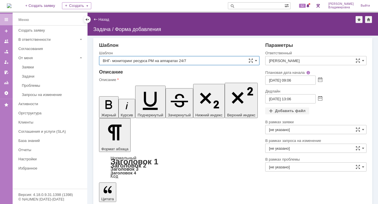
type input "ВНГ- мониторинг ресурса РМ на аппаратах 24/7"
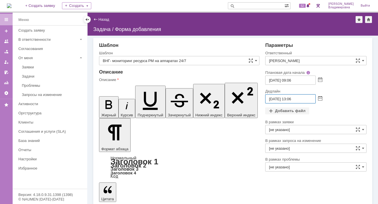
click at [293, 99] on input "10.10.2025 13:06" at bounding box center [291, 98] width 51 height 9
click at [292, 99] on input "10.10.2025 15:06" at bounding box center [291, 98] width 51 height 9
type input "[DATE] 14:06"
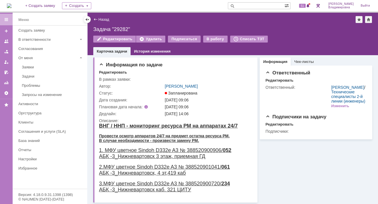
click at [185, 23] on div "Назад | Задача "29282" Задача "29282" Редактировать Удалить Подписаться В работ…" at bounding box center [233, 34] width 291 height 43
click at [154, 24] on div "Назад | Задача "29282" Задача "29282" Редактировать Удалить Подписаться В работ…" at bounding box center [233, 34] width 291 height 43
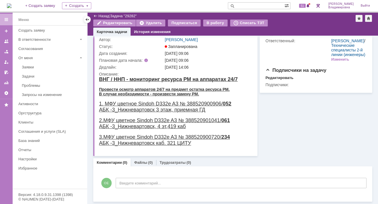
scroll to position [27, 0]
click at [280, 114] on div "Информация Чек-листы Ответственный Редактировать Ответственный: Сидоров Евгений…" at bounding box center [315, 82] width 115 height 147
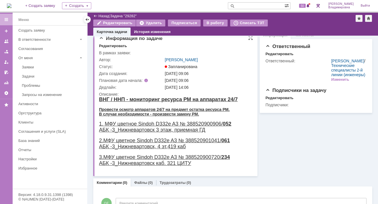
scroll to position [0, 0]
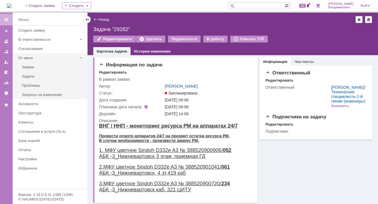
click at [27, 56] on div "От меня" at bounding box center [47, 58] width 59 height 4
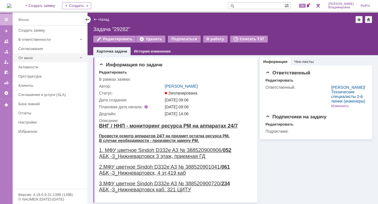
click at [28, 56] on div "От меня" at bounding box center [47, 58] width 59 height 4
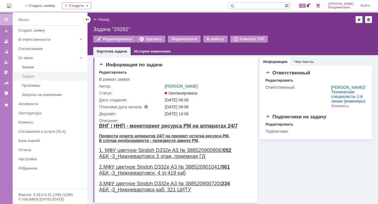
click at [29, 75] on div "Задачи" at bounding box center [53, 76] width 62 height 4
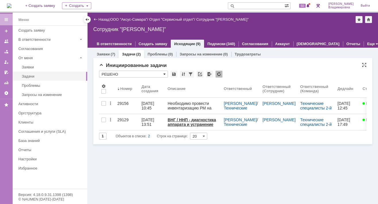
click at [164, 72] on span at bounding box center [165, 74] width 2 height 5
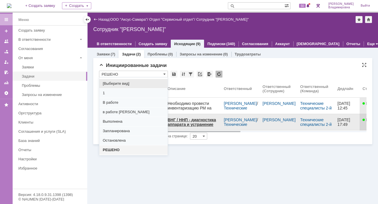
click at [118, 128] on div "Запланирована" at bounding box center [133, 130] width 68 height 9
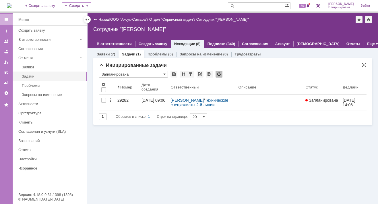
type input "Запланирована"
click at [305, 4] on span "50" at bounding box center [302, 6] width 7 height 4
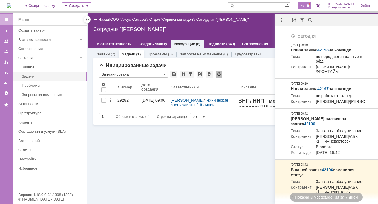
click at [114, 135] on div "Заявки (7) Задачи (1) Проблемы (0) Запросы на изменение (0) Трудозатраты Иниции…" at bounding box center [233, 126] width 291 height 156
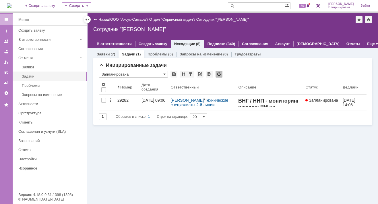
click at [11, 3] on img at bounding box center [9, 5] width 5 height 5
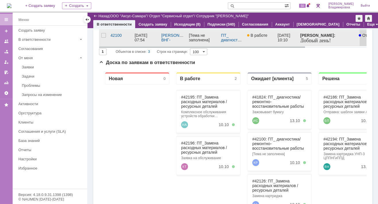
scroll to position [67, 0]
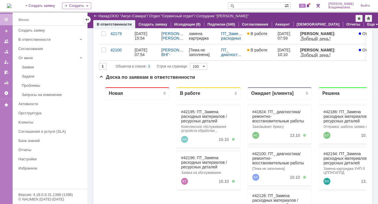
click at [11, 4] on img at bounding box center [9, 5] width 5 height 5
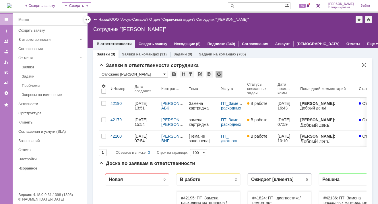
click at [164, 74] on span at bounding box center [165, 74] width 2 height 5
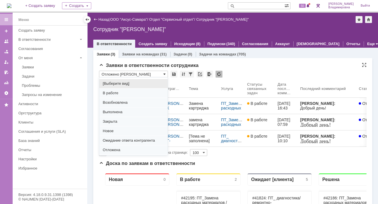
scroll to position [71, 0]
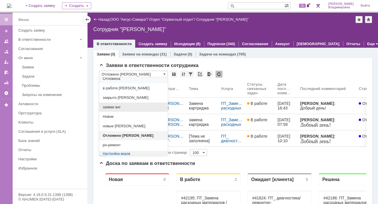
click at [119, 105] on span "заявки внг" at bounding box center [134, 107] width 62 height 5
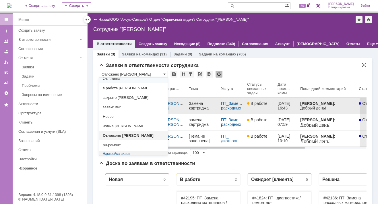
type input "заявки внг"
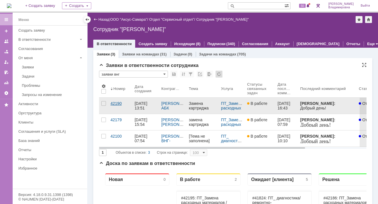
type input "20"
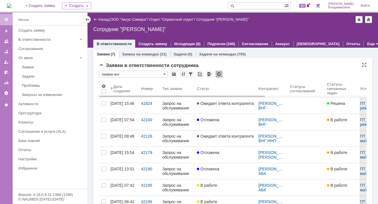
type input "заявки внг"
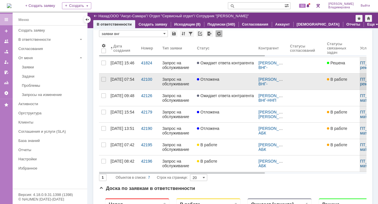
scroll to position [0, 0]
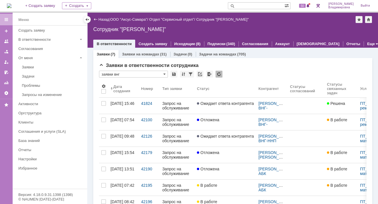
click at [11, 4] on img at bounding box center [9, 5] width 5 height 5
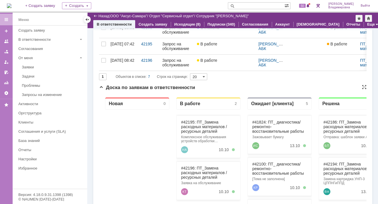
scroll to position [172, 0]
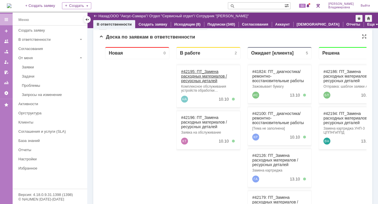
click at [188, 70] on link "#42195: ПТ_Замена расходных материалов / ресурсных деталей" at bounding box center [204, 76] width 46 height 14
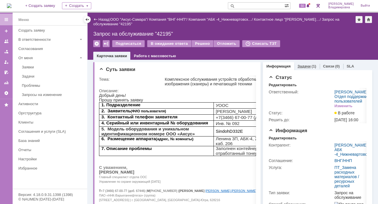
click at [302, 64] on link "Задачи" at bounding box center [304, 66] width 13 height 4
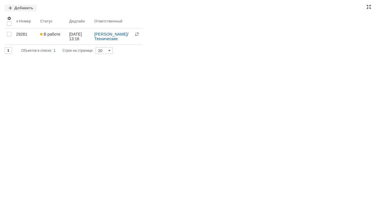
click at [370, 6] on div at bounding box center [369, 7] width 5 height 5
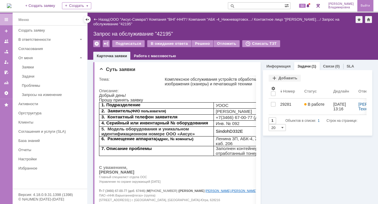
scroll to position [15, 0]
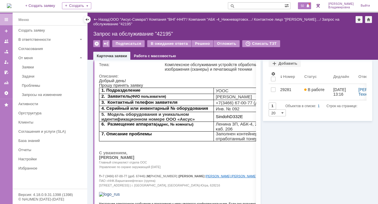
click at [305, 4] on span "50" at bounding box center [302, 6] width 7 height 4
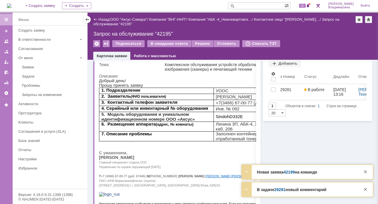
click at [292, 173] on link "42199" at bounding box center [289, 172] width 11 height 5
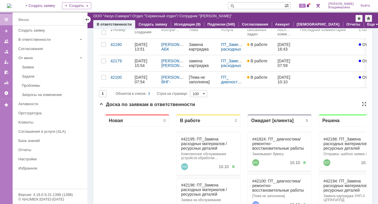
scroll to position [86, 0]
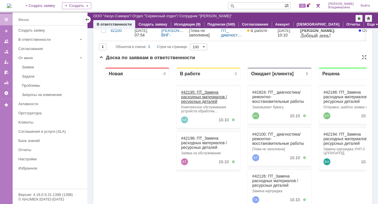
click at [192, 91] on link "#42195: ПТ_Замена расходных материалов / ресурсных деталей" at bounding box center [204, 97] width 46 height 14
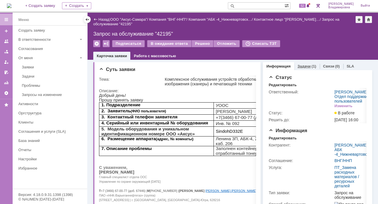
click at [299, 64] on link "Задачи" at bounding box center [304, 66] width 13 height 4
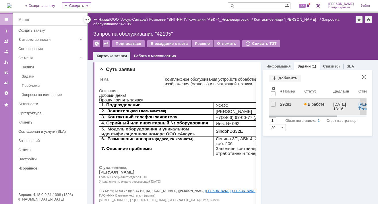
click at [280, 105] on div "29281" at bounding box center [290, 104] width 20 height 5
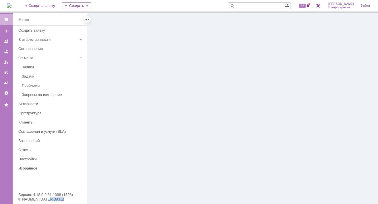
click at [279, 105] on div at bounding box center [233, 108] width 291 height 191
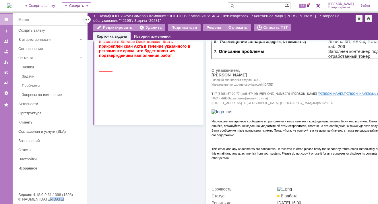
scroll to position [11, 0]
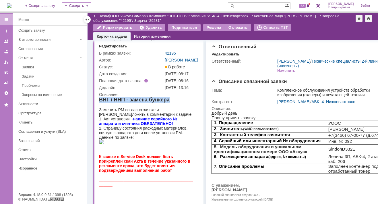
drag, startPoint x: 198, startPoint y: 216, endPoint x: 170, endPoint y: 100, distance: 118.8
click at [170, 100] on div "ВНГ / ННП - замена бункера" at bounding box center [146, 100] width 95 height 6
copy strong "ВНГ / ННП - замена бункера"
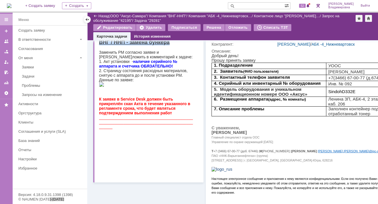
scroll to position [0, 0]
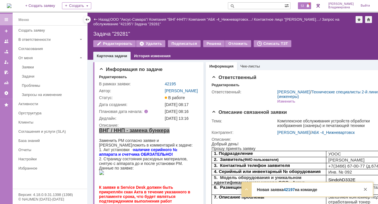
click at [305, 5] on span "53" at bounding box center [302, 6] width 7 height 4
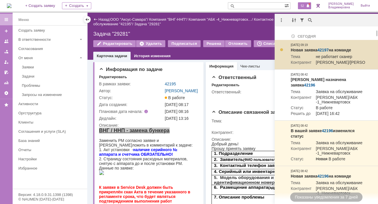
click at [323, 50] on link "42197" at bounding box center [323, 50] width 11 height 5
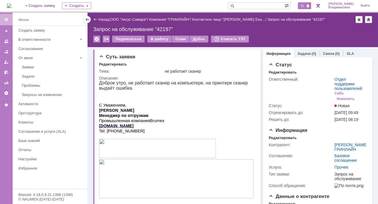
click at [306, 6] on span "51" at bounding box center [302, 6] width 7 height 4
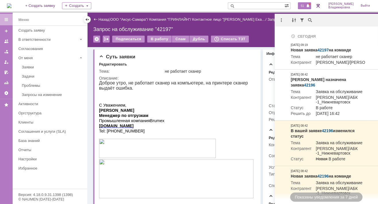
click at [178, 3] on div "На домашнюю + Создать заявку Создать 51 [PERSON_NAME]" at bounding box center [189, 6] width 378 height 13
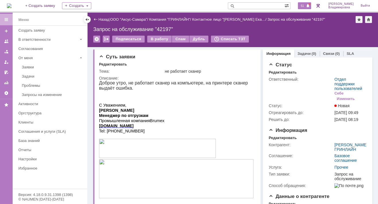
click at [305, 5] on span "51" at bounding box center [302, 6] width 7 height 4
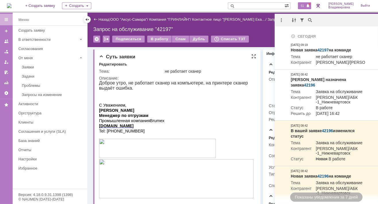
click at [224, 63] on div "Редактировать" at bounding box center [177, 64] width 157 height 5
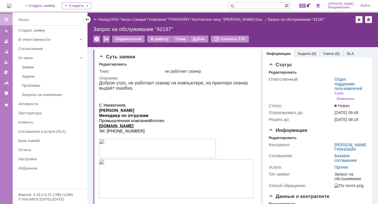
click at [11, 4] on img at bounding box center [9, 5] width 5 height 5
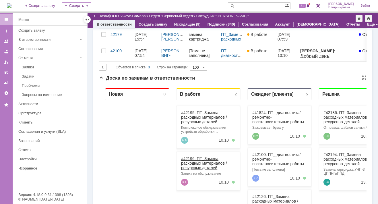
scroll to position [115, 0]
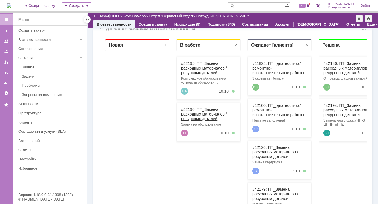
click at [190, 108] on link "#42196: ПТ_Замена расходных материалов / ресурсных деталей" at bounding box center [204, 114] width 46 height 14
click at [190, 108] on div "Назад | ООО "Аксус-Самара" / Отдел "Сервисный отдел" / Сотрудник "[PERSON_NAME]…" at bounding box center [233, 108] width 291 height 191
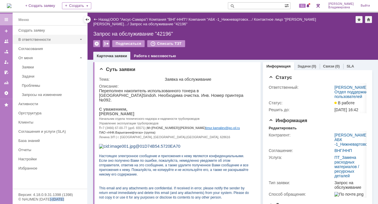
click at [72, 39] on div "В ответственности" at bounding box center [47, 39] width 59 height 4
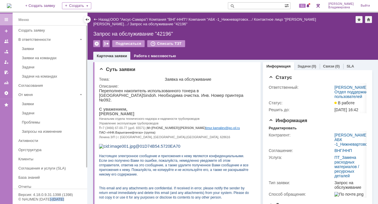
click at [11, 6] on img at bounding box center [9, 5] width 5 height 5
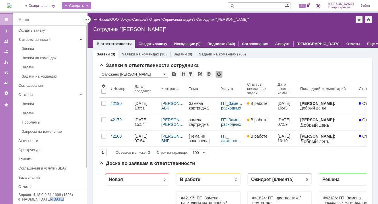
click at [91, 5] on div "Создать" at bounding box center [76, 5] width 29 height 7
click at [159, 5] on div "На домашнюю + Создать заявку Создать 51 [PERSON_NAME]" at bounding box center [189, 6] width 378 height 13
click at [128, 19] on link "ООО "Аксус-Самара"" at bounding box center [128, 19] width 37 height 4
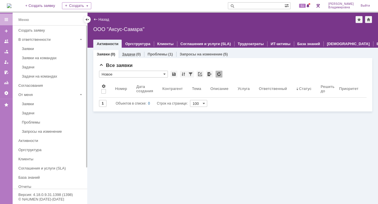
click at [130, 52] on link "Задачи" at bounding box center [128, 54] width 13 height 4
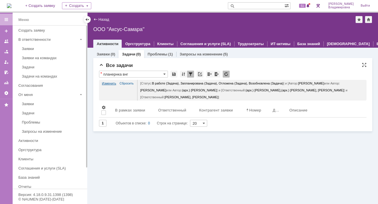
click at [110, 82] on link "Изменить" at bounding box center [109, 83] width 14 height 7
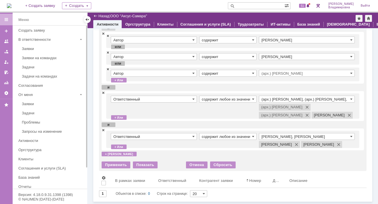
scroll to position [86, 0]
click at [103, 91] on span at bounding box center [103, 93] width 3 height 4
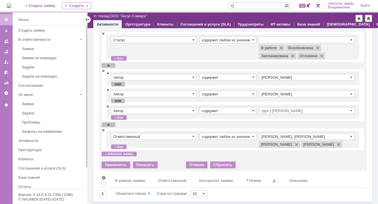
scroll to position [41, 0]
click at [270, 133] on input "[PERSON_NAME], [PERSON_NAME]" at bounding box center [307, 136] width 96 height 7
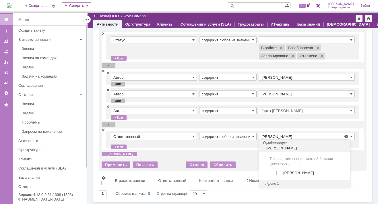
drag, startPoint x: 279, startPoint y: 165, endPoint x: 247, endPoint y: 169, distance: 31.9
click at [284, 171] on span at bounding box center [284, 172] width 0 height 3
click at [278, 171] on input "[PERSON_NAME]" at bounding box center [280, 173] width 4 height 4
type input "[PERSON_NAME], [PERSON_NAME], [PERSON_NAME]"
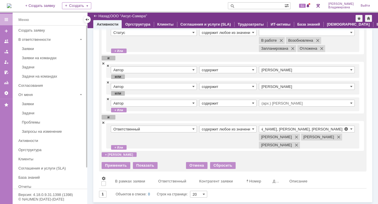
scroll to position [0, 0]
click at [198, 143] on td "Ответственный" at bounding box center [155, 136] width 89 height 21
click at [118, 169] on div "Применить" at bounding box center [116, 165] width 29 height 7
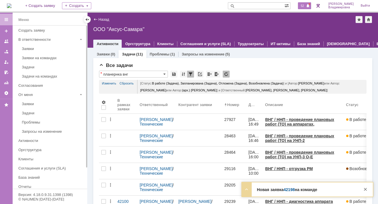
click at [307, 3] on div "52" at bounding box center [304, 5] width 13 height 7
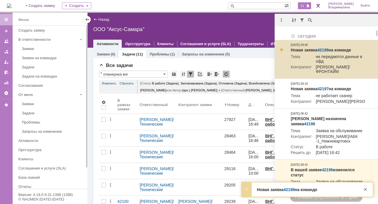
click at [322, 50] on link "42198" at bounding box center [323, 50] width 11 height 5
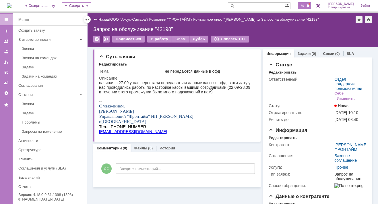
click at [306, 6] on span "50" at bounding box center [302, 6] width 7 height 4
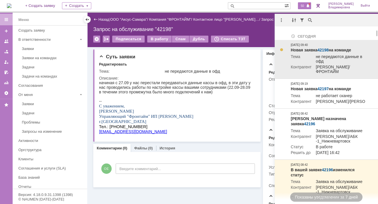
click at [324, 66] on td "[PERSON_NAME]/ФРОНТАЙМ" at bounding box center [339, 70] width 54 height 10
click at [326, 71] on td "[PERSON_NAME]/ФРОНТАЙМ" at bounding box center [339, 70] width 54 height 10
click at [326, 72] on td "[PERSON_NAME]/ФРОНТАЙМ" at bounding box center [339, 70] width 54 height 10
click at [332, 75] on td "[PERSON_NAME]/ФРОНТАЙМ" at bounding box center [339, 70] width 54 height 10
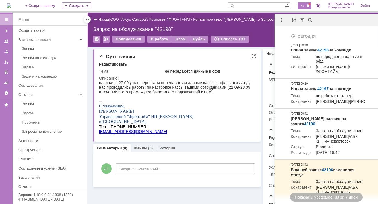
click at [242, 108] on p "С уважением," at bounding box center [175, 105] width 153 height 5
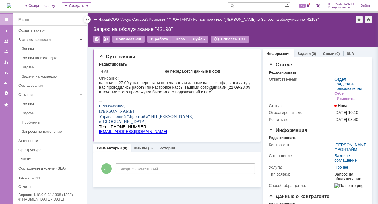
drag, startPoint x: 258, startPoint y: 27, endPoint x: 269, endPoint y: 55, distance: 30.2
click at [258, 29] on div "Запрос на обслуживание "42198"" at bounding box center [232, 29] width 279 height 6
click at [343, 152] on link "ФРОНТАЙМ" at bounding box center [346, 149] width 23 height 5
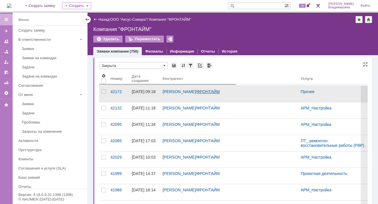
click at [203, 90] on link "ФРОНТАЙМ" at bounding box center [208, 91] width 23 height 5
click at [118, 92] on div "42172" at bounding box center [119, 91] width 17 height 5
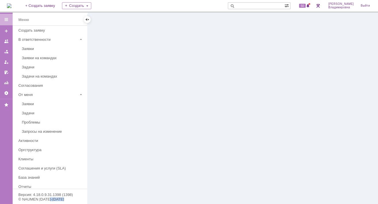
click at [118, 92] on div at bounding box center [233, 108] width 291 height 191
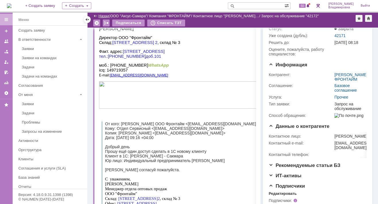
click at [103, 16] on link "Назад" at bounding box center [104, 16] width 11 height 4
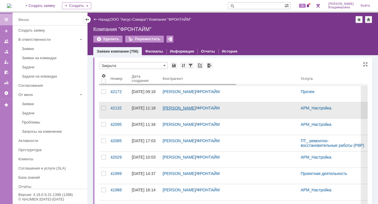
click at [177, 109] on link "[PERSON_NAME]" at bounding box center [179, 108] width 33 height 5
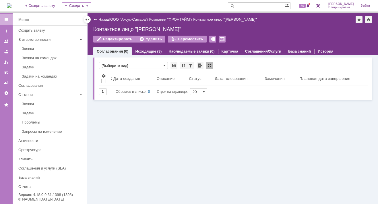
drag, startPoint x: 138, startPoint y: 117, endPoint x: 137, endPoint y: 113, distance: 4.8
click at [137, 115] on div "Голосования * [Выберите вид] Результаты поиска: Изменить Сбросить Сортировать п…" at bounding box center [233, 129] width 291 height 149
click at [97, 19] on div "Назад" at bounding box center [101, 19] width 16 height 4
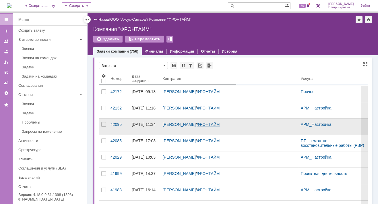
click at [213, 122] on link "ФРОНТАЙМ" at bounding box center [208, 124] width 23 height 5
click at [214, 124] on link "ФРОНТАЙМ" at bounding box center [208, 124] width 23 height 5
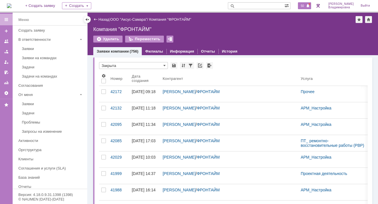
click at [306, 5] on span "50" at bounding box center [302, 6] width 7 height 4
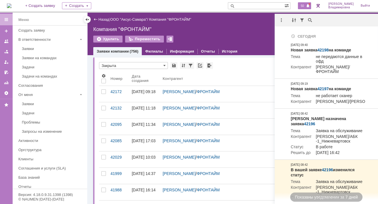
click at [253, 68] on div "* Закрыта" at bounding box center [233, 65] width 269 height 7
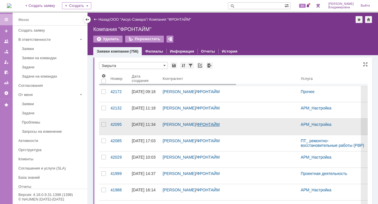
click at [214, 123] on link "ФРОНТАЙМ" at bounding box center [208, 124] width 23 height 5
click at [216, 123] on link "ФРОНТАЙМ" at bounding box center [208, 124] width 23 height 5
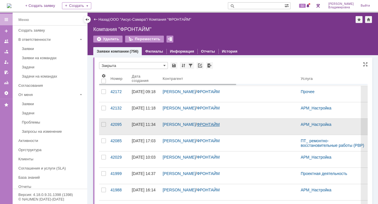
click at [214, 123] on link "ФРОНТАЙМ" at bounding box center [208, 124] width 23 height 5
click at [220, 124] on link "ФРОНТАЙМ" at bounding box center [208, 124] width 23 height 5
click at [219, 123] on link "ФРОНТАЙМ" at bounding box center [208, 124] width 23 height 5
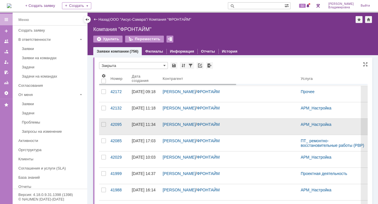
click at [216, 121] on div "[PERSON_NAME] / ФРОНТАЙМ" at bounding box center [230, 127] width 138 height 16
click at [215, 120] on div "[PERSON_NAME] / ФРОНТАЙМ" at bounding box center [230, 127] width 138 height 16
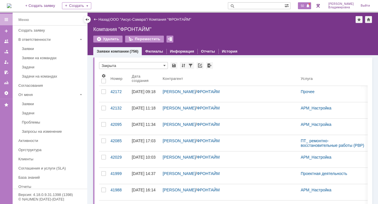
click at [306, 4] on span "50" at bounding box center [302, 6] width 7 height 4
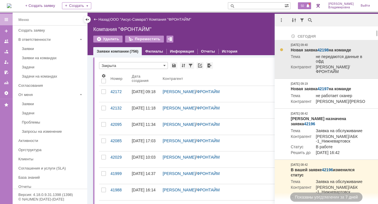
click at [327, 49] on link "42198" at bounding box center [323, 50] width 11 height 5
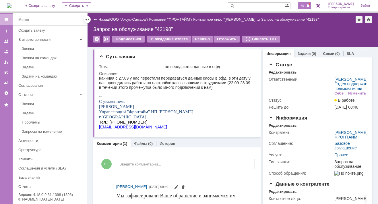
click at [306, 5] on span "50" at bounding box center [302, 6] width 7 height 4
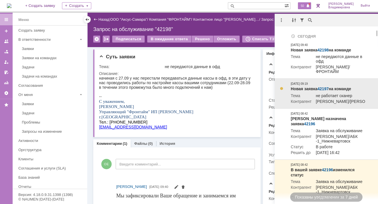
click at [325, 89] on link "42197" at bounding box center [323, 89] width 11 height 5
click at [324, 91] on link "42197" at bounding box center [323, 89] width 11 height 5
click at [323, 89] on link "42197" at bounding box center [323, 89] width 11 height 5
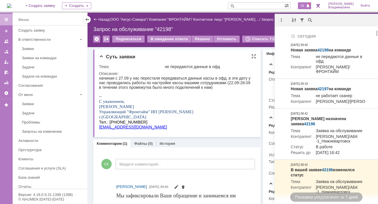
click at [224, 105] on p "[PERSON_NAME]" at bounding box center [175, 106] width 153 height 5
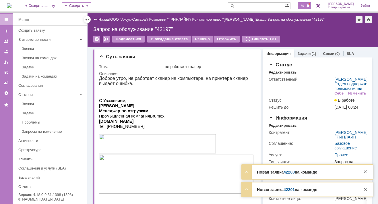
click at [306, 6] on span "50" at bounding box center [302, 6] width 7 height 4
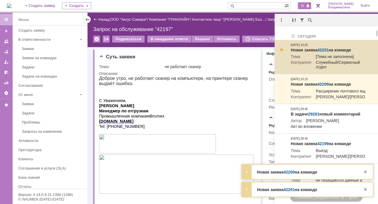
click at [325, 50] on link "42201" at bounding box center [323, 50] width 11 height 5
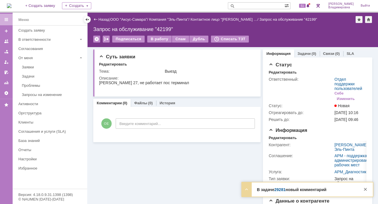
click at [278, 189] on link "29281" at bounding box center [280, 189] width 11 height 5
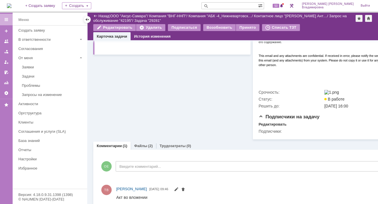
scroll to position [237, 0]
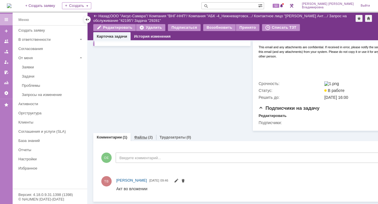
click at [137, 135] on link "Файлы" at bounding box center [140, 137] width 13 height 4
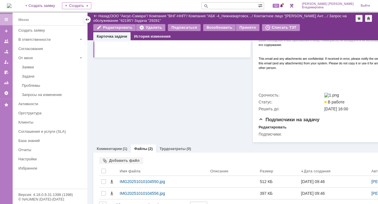
scroll to position [237, 0]
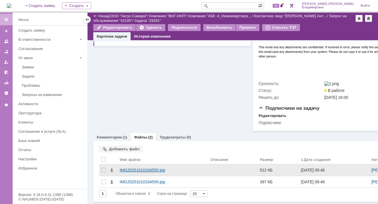
click at [137, 168] on div "IMG20251010104550.jpg" at bounding box center [163, 170] width 86 height 5
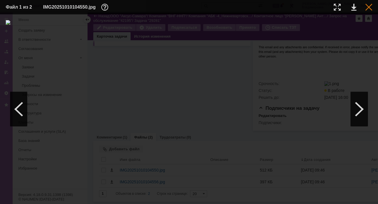
click at [368, 5] on div at bounding box center [369, 7] width 7 height 7
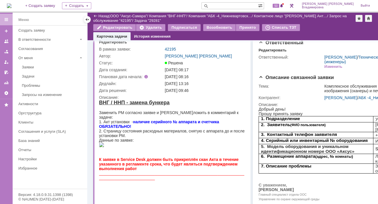
scroll to position [0, 0]
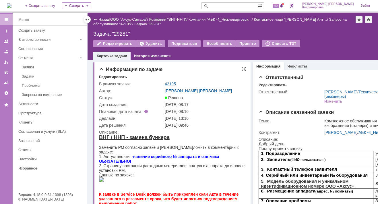
click at [165, 83] on link "42195" at bounding box center [170, 84] width 11 height 5
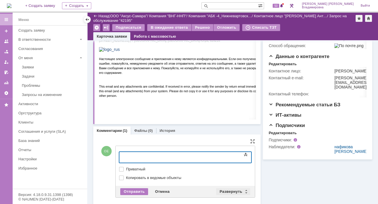
click at [228, 189] on div "Развернуть" at bounding box center [233, 191] width 34 height 7
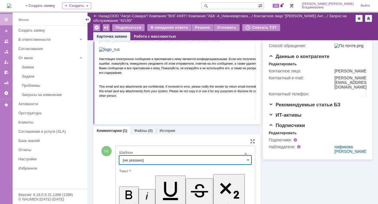
click at [137, 160] on input "[не указано]" at bounding box center [185, 159] width 132 height 9
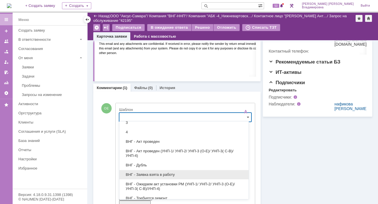
scroll to position [57, 0]
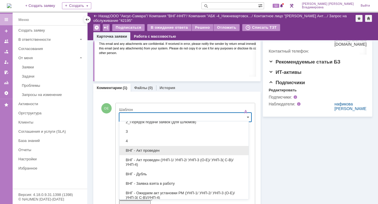
click at [145, 151] on span "ВНГ - Акт проведен" at bounding box center [184, 150] width 122 height 5
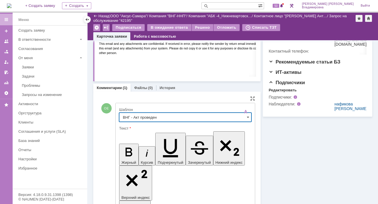
type input "ВНГ - Акт проведен"
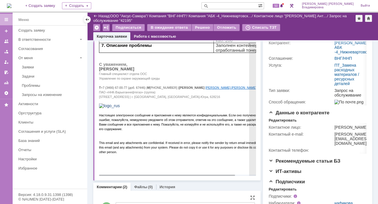
scroll to position [0, 0]
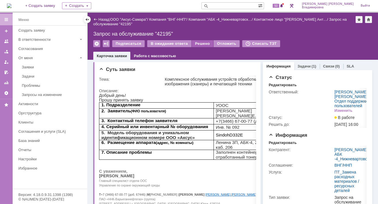
click at [201, 42] on div "Решено" at bounding box center [203, 43] width 22 height 7
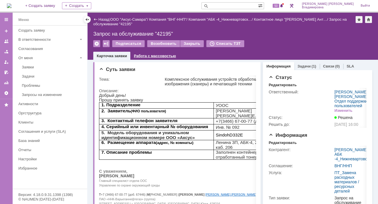
click at [154, 56] on link "Работа с массовостью" at bounding box center [155, 56] width 42 height 4
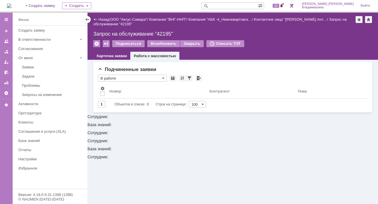
click at [258, 4] on input "text" at bounding box center [230, 5] width 57 height 7
type input "42196"
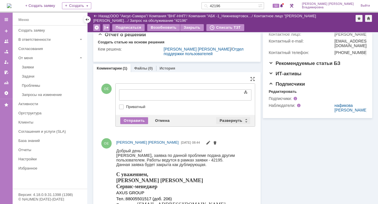
click at [222, 119] on div "Развернуть" at bounding box center [233, 120] width 34 height 7
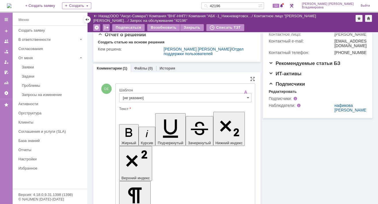
click at [134, 97] on input "[не указано]" at bounding box center [185, 97] width 132 height 9
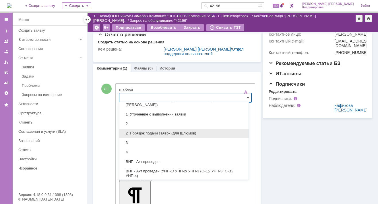
scroll to position [57, 0]
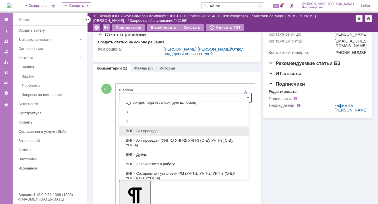
click at [139, 129] on span "ВНГ - Акт проведен" at bounding box center [184, 131] width 122 height 5
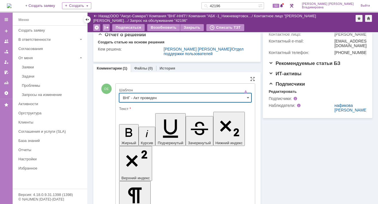
type input "ВНГ - Акт проведен"
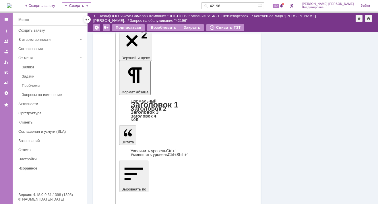
scroll to position [316, 0]
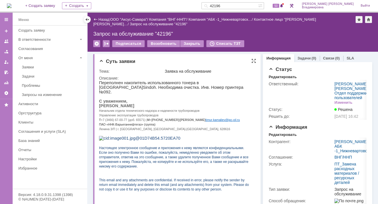
scroll to position [0, 0]
click at [11, 4] on img at bounding box center [9, 5] width 5 height 5
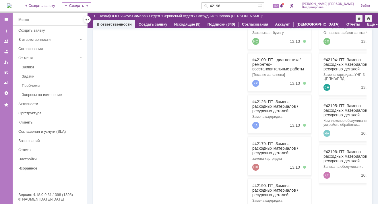
drag, startPoint x: 256, startPoint y: 5, endPoint x: 240, endPoint y: 6, distance: 16.4
click at [240, 6] on div "42196" at bounding box center [230, 5] width 57 height 7
type input "42190"
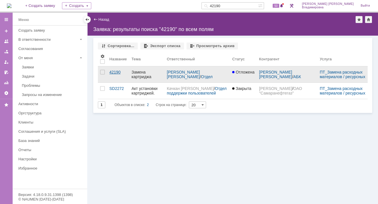
click at [111, 71] on div "42190" at bounding box center [118, 72] width 18 height 5
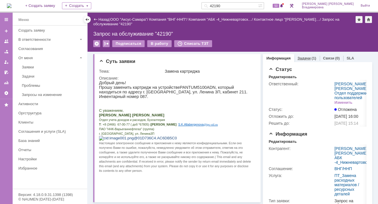
click at [301, 59] on link "Задачи" at bounding box center [304, 58] width 13 height 4
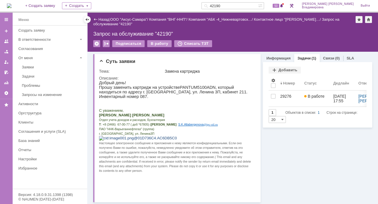
click at [11, 5] on img at bounding box center [9, 5] width 5 height 5
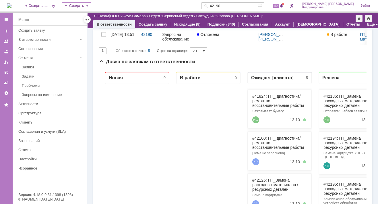
click at [11, 3] on img at bounding box center [9, 5] width 5 height 5
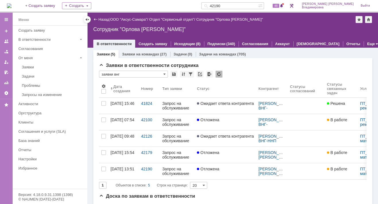
click at [145, 4] on div "На домашнюю + Создать заявку Создать 42190 48 Орлова Елена Владимировна Выйти" at bounding box center [189, 6] width 378 height 13
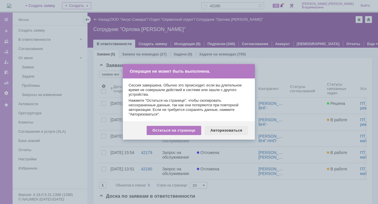
click at [224, 129] on div "Авторизоваться" at bounding box center [226, 130] width 43 height 9
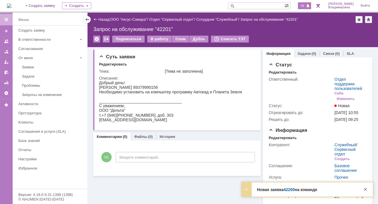
click at [306, 5] on span "49" at bounding box center [302, 6] width 7 height 4
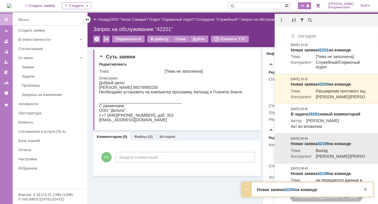
click at [290, 190] on link "42200" at bounding box center [289, 189] width 11 height 5
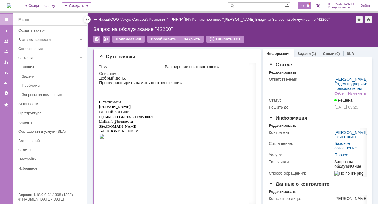
click at [306, 5] on span "48" at bounding box center [302, 6] width 7 height 4
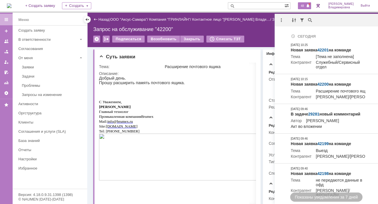
click at [11, 5] on img at bounding box center [9, 5] width 5 height 5
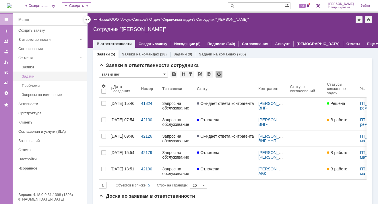
click at [31, 74] on div "Задачи" at bounding box center [53, 76] width 62 height 4
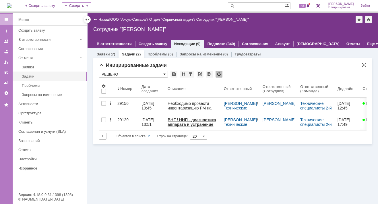
click at [164, 73] on span at bounding box center [165, 74] width 2 height 5
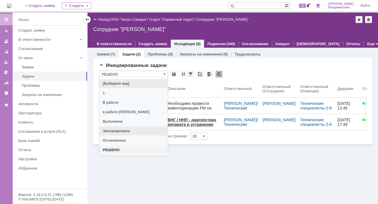
click at [113, 130] on span "Запланирована" at bounding box center [134, 131] width 62 height 5
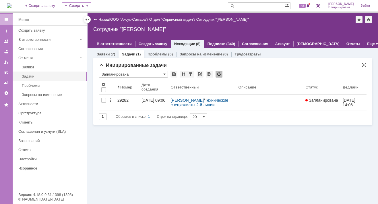
type input "Запланирована"
click at [122, 144] on div "Заявки (5) Заявки на командах (28) Задачи (0) Задачи на командах (705) Заявки в…" at bounding box center [233, 126] width 291 height 156
click at [203, 3] on div "На домашнюю + Создать заявку Создать 48 [PERSON_NAME]" at bounding box center [189, 6] width 378 height 13
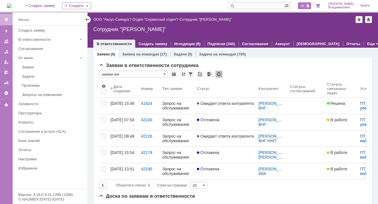
click at [306, 5] on span "48" at bounding box center [302, 6] width 7 height 4
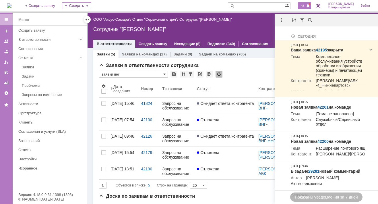
click at [248, 28] on div "Сотрудник "[PERSON_NAME]"" at bounding box center [232, 29] width 279 height 6
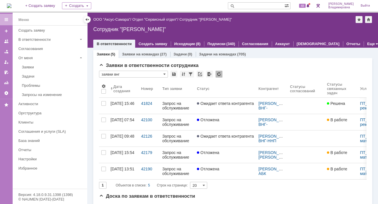
click at [121, 5] on div "На домашнюю + Создать заявку Создать 48 [PERSON_NAME]" at bounding box center [189, 6] width 378 height 13
click at [152, 5] on div "На домашнюю + Создать заявку Создать 48 [PERSON_NAME]" at bounding box center [189, 6] width 378 height 13
click at [136, 3] on div "На домашнюю + Создать заявку Создать 48 [PERSON_NAME]" at bounding box center [189, 6] width 378 height 13
click at [305, 6] on span "48" at bounding box center [302, 6] width 7 height 4
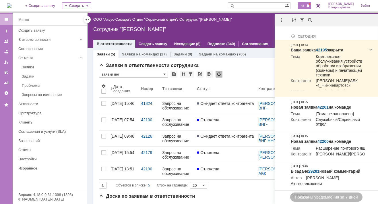
click at [193, 3] on div "На домашнюю + Создать заявку Создать 48 [PERSON_NAME]" at bounding box center [189, 6] width 378 height 13
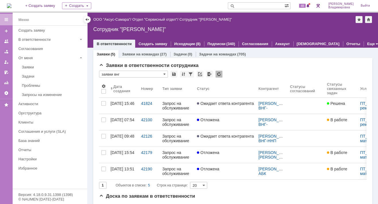
click at [251, 6] on input "text" at bounding box center [256, 5] width 57 height 7
type input "42190"
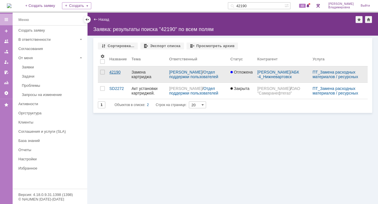
click at [117, 72] on div "42190" at bounding box center [118, 72] width 18 height 5
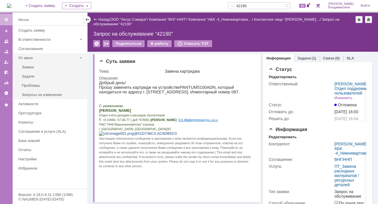
click at [29, 56] on div "От меня" at bounding box center [47, 58] width 59 height 4
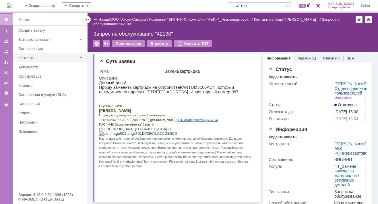
click at [30, 57] on div "От меня" at bounding box center [47, 58] width 59 height 4
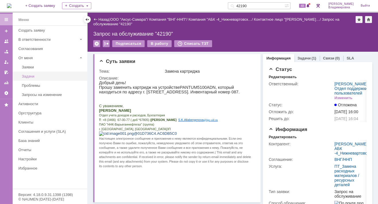
click at [32, 75] on div "Задачи" at bounding box center [53, 76] width 62 height 4
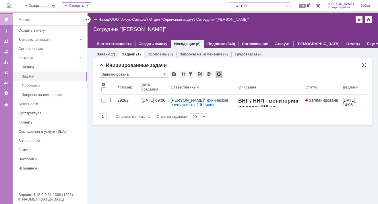
click at [270, 71] on div "* Запланирована" at bounding box center [233, 74] width 268 height 7
